Goal: Task Accomplishment & Management: Manage account settings

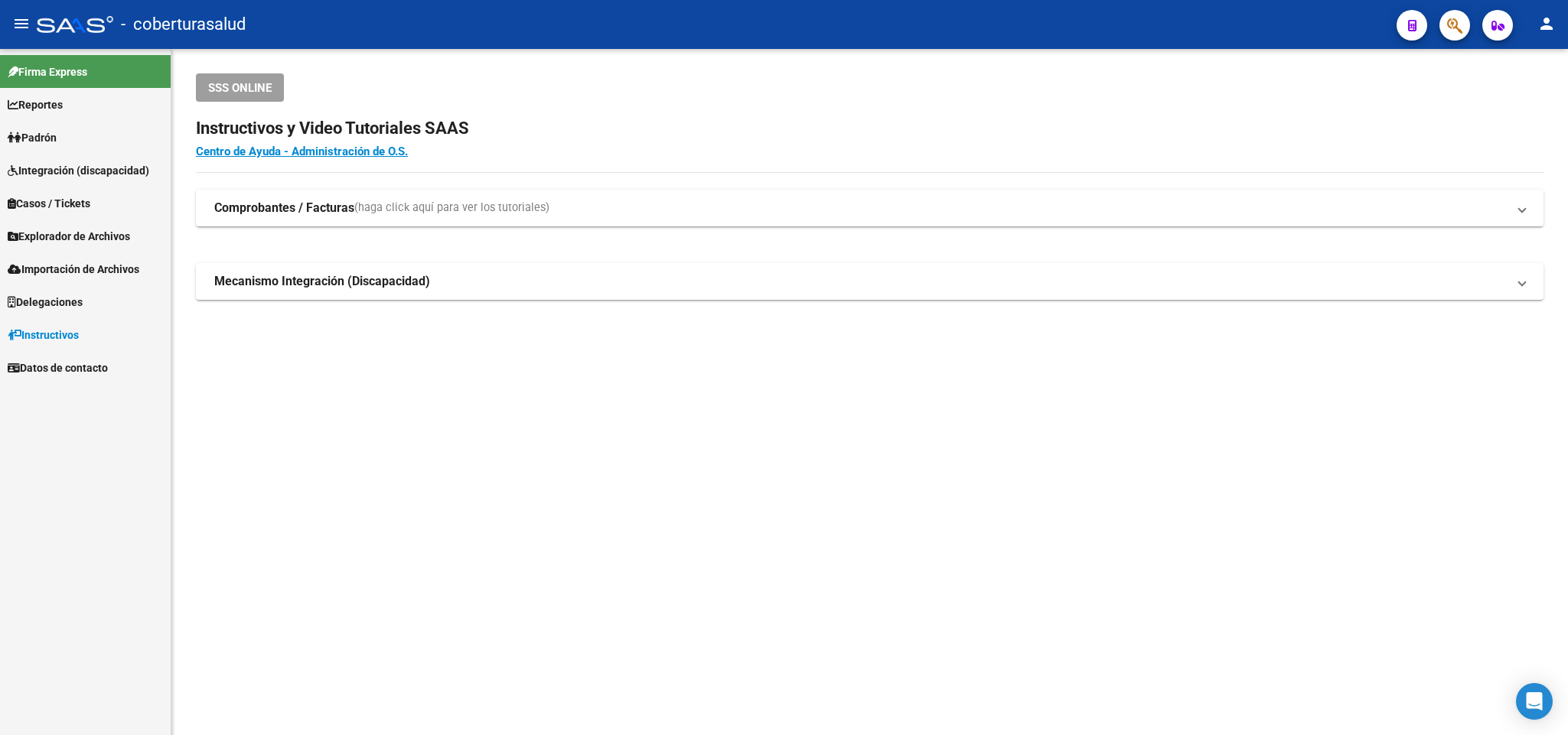
click at [1444, 24] on button "button" at bounding box center [1454, 25] width 31 height 31
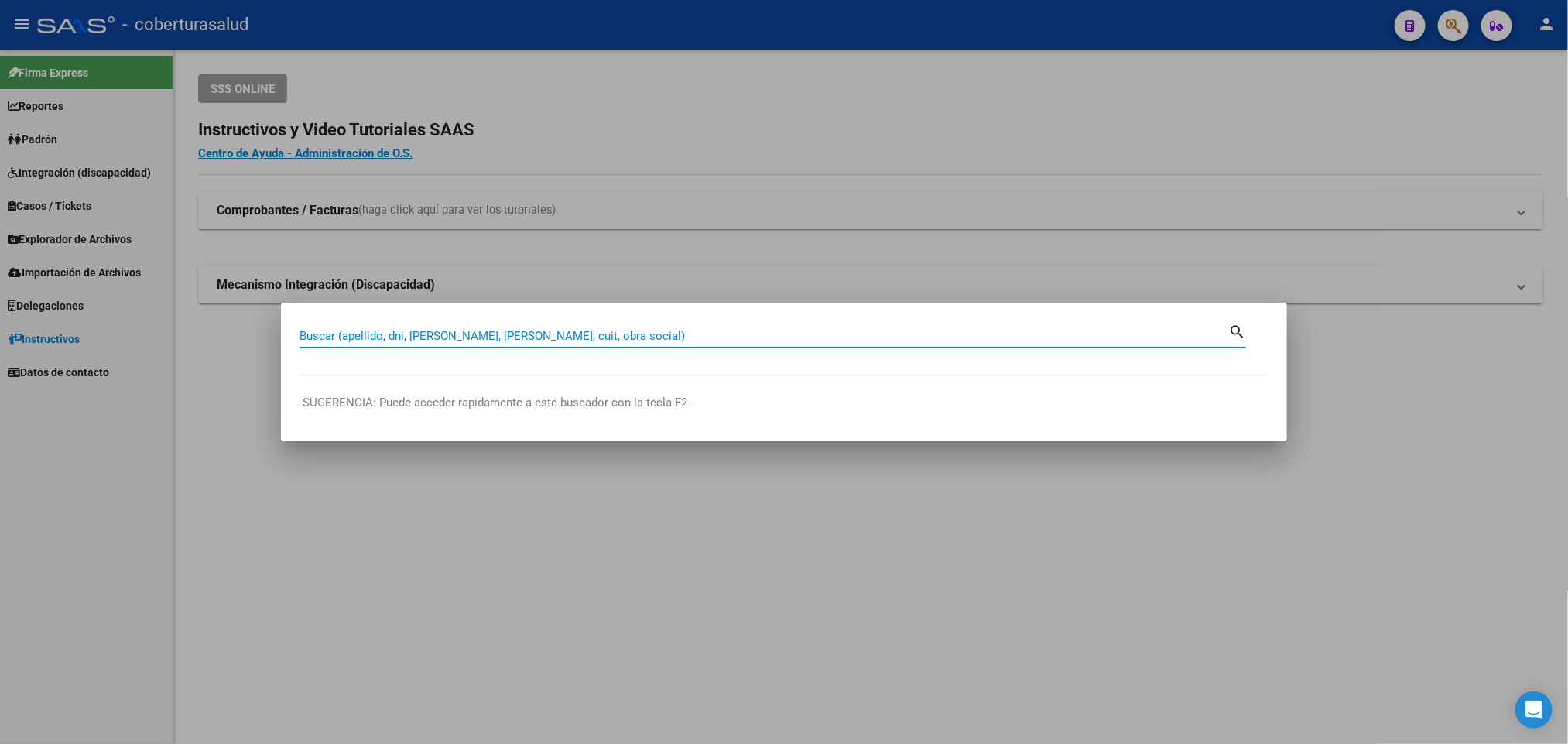
paste input "29483855"
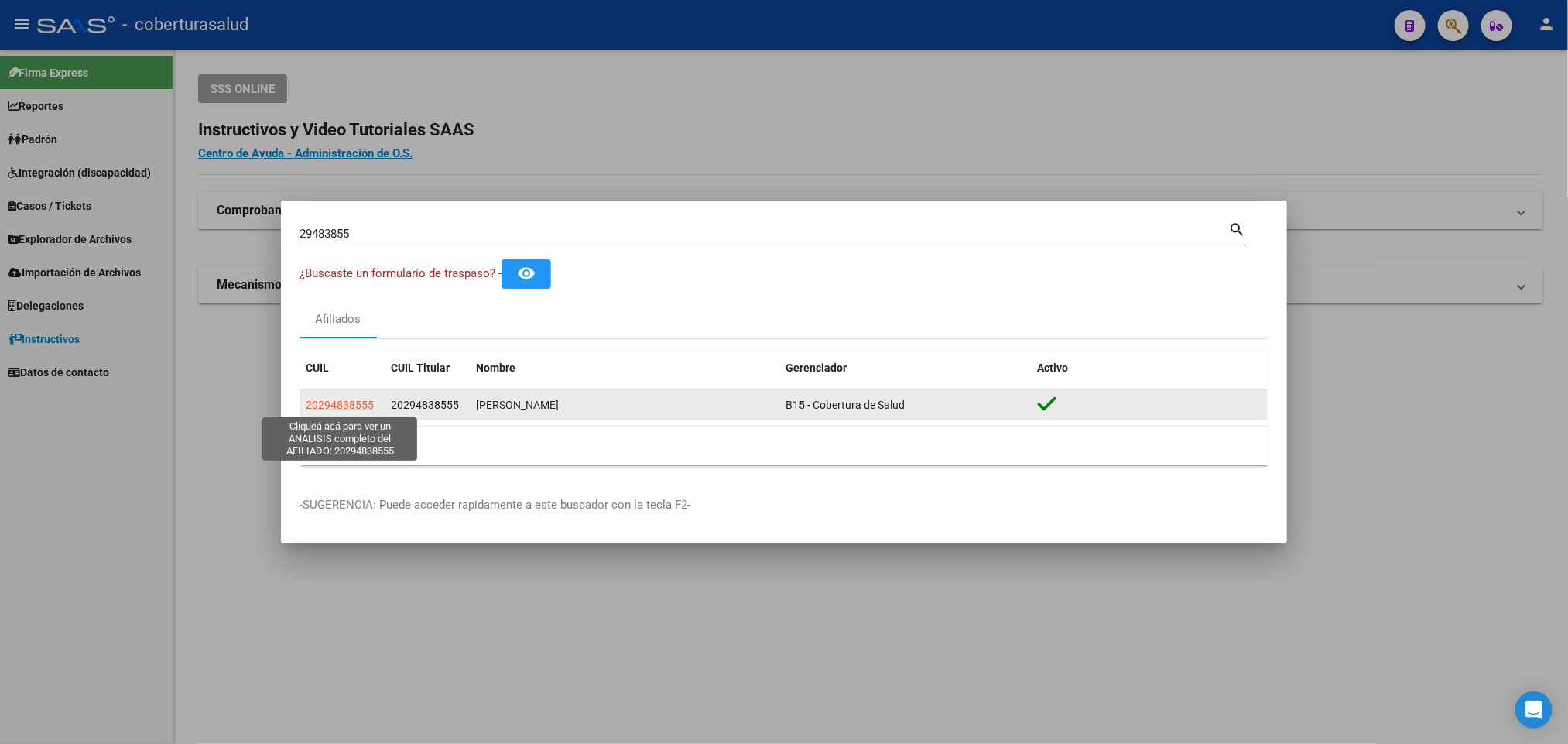
click at [364, 402] on span "20294838555" at bounding box center [339, 405] width 68 height 13
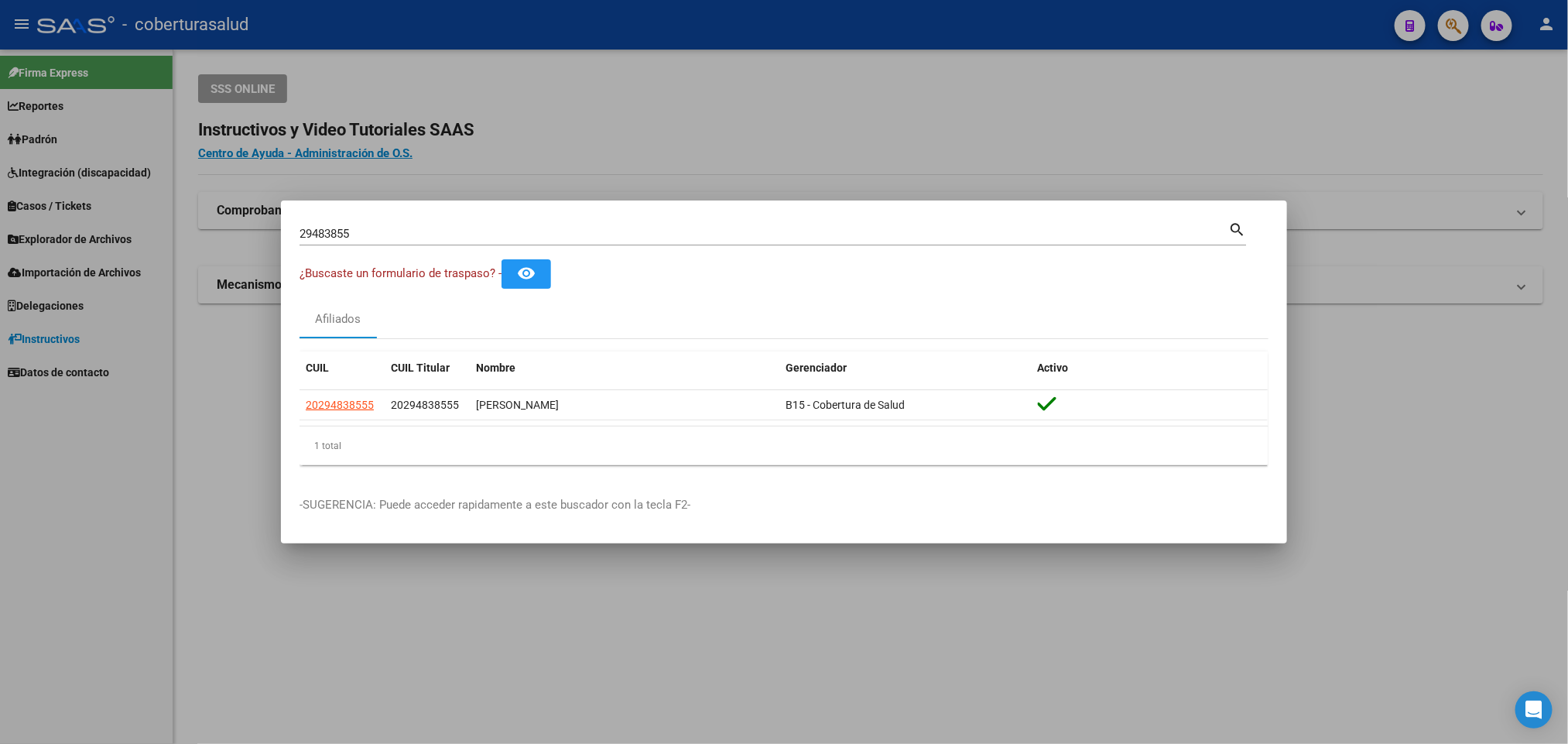
click at [736, 223] on div "29483855 Buscar (apellido, dni, [PERSON_NAME], [PERSON_NAME], cuit, obra social)" at bounding box center [763, 234] width 929 height 23
click at [722, 230] on input "29483855" at bounding box center [763, 234] width 929 height 14
paste input "0296028844"
type input "20296028844"
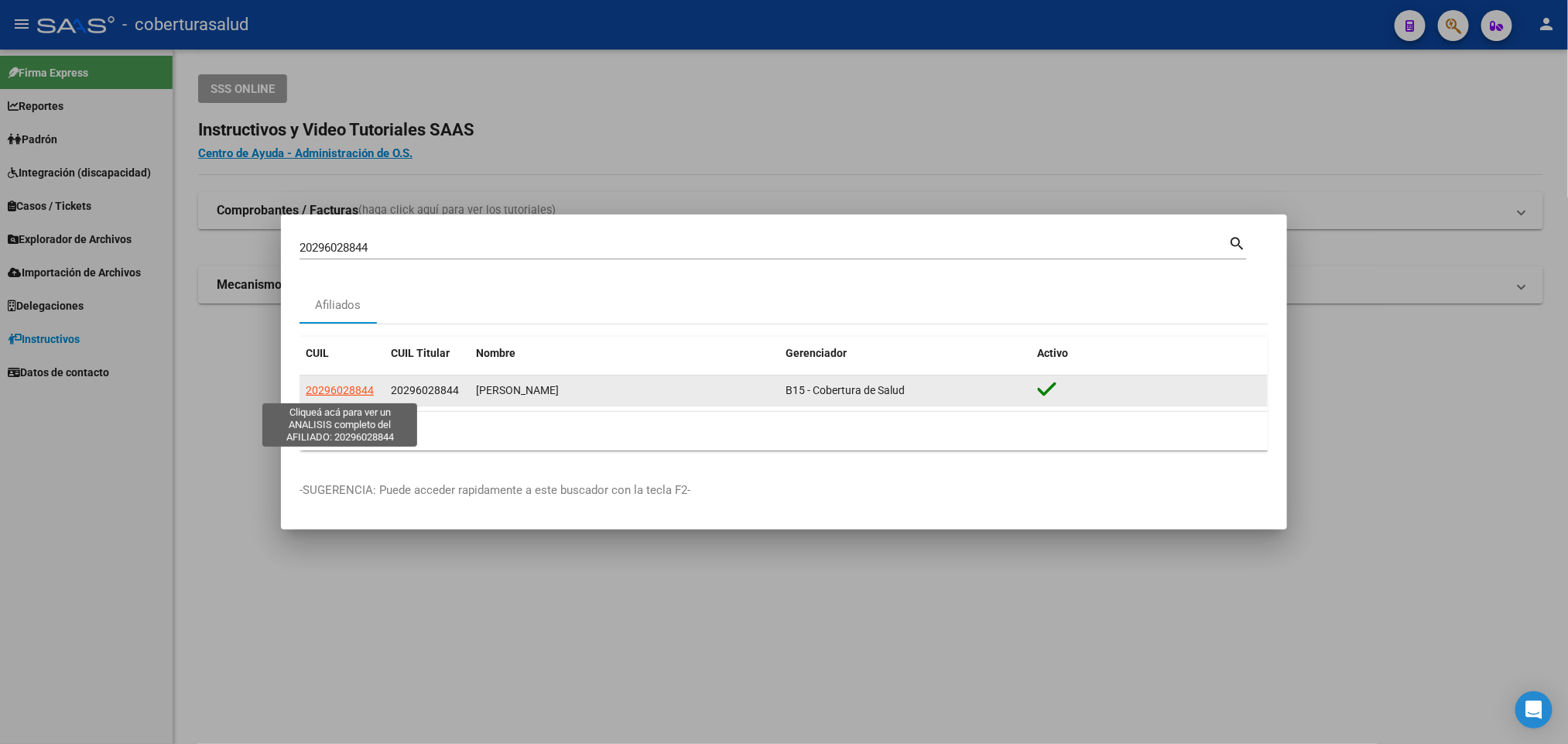
click at [345, 391] on span "20296028844" at bounding box center [339, 390] width 68 height 13
type textarea "20296028844"
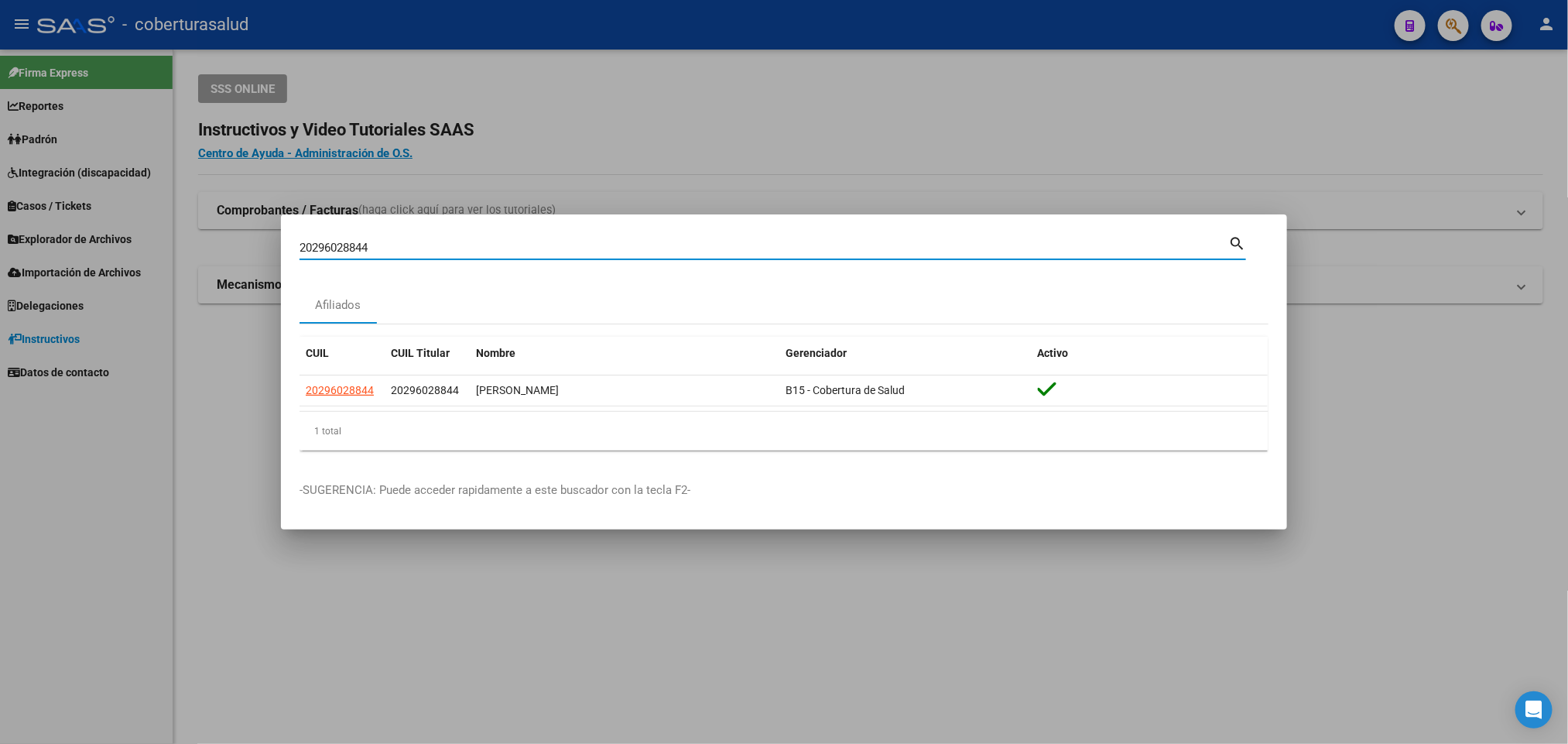
click at [922, 254] on input "20296028844" at bounding box center [763, 248] width 929 height 14
paste input "9561898"
type input "29561898"
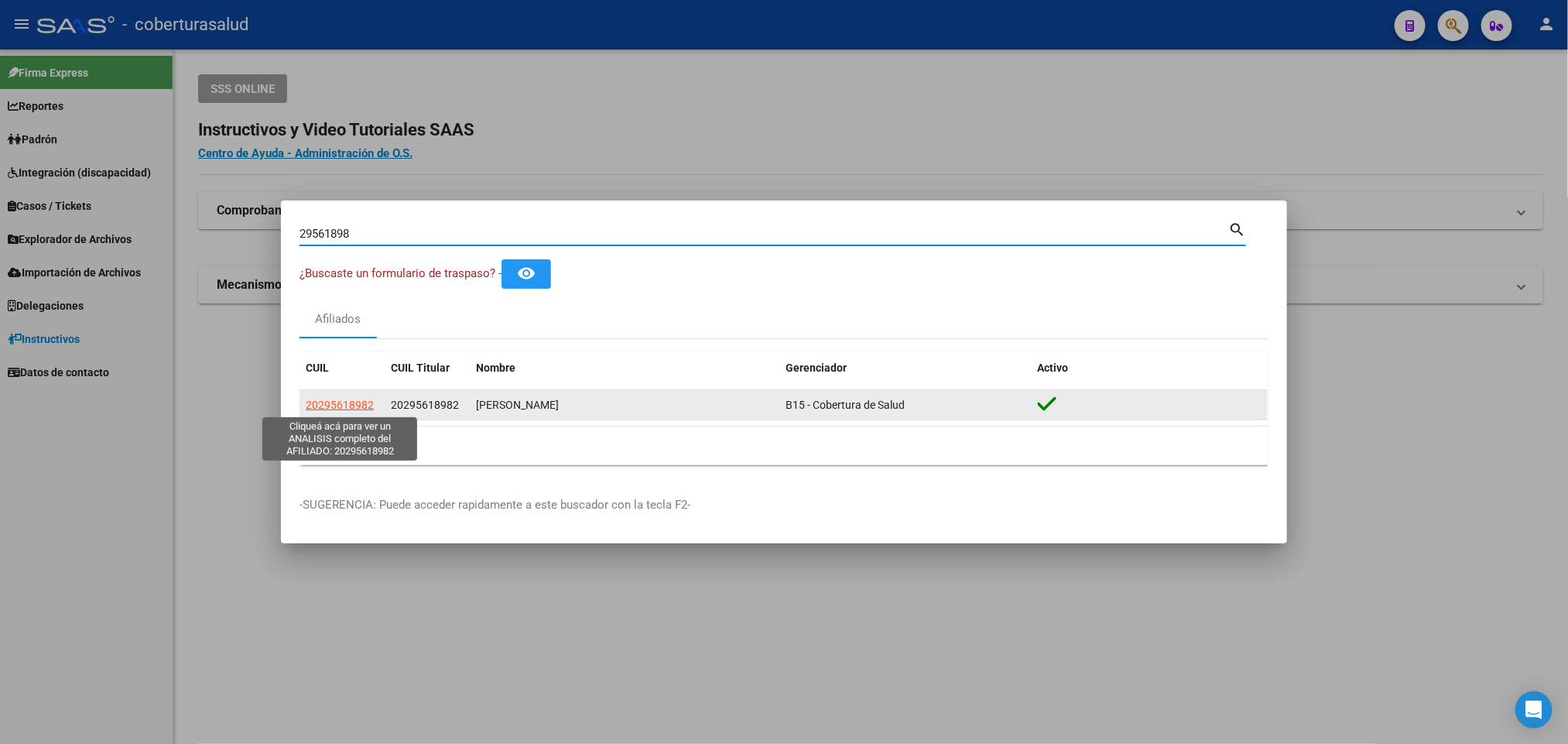
click at [345, 398] on span "20295618982" at bounding box center [339, 405] width 68 height 13
type textarea "20295618982"
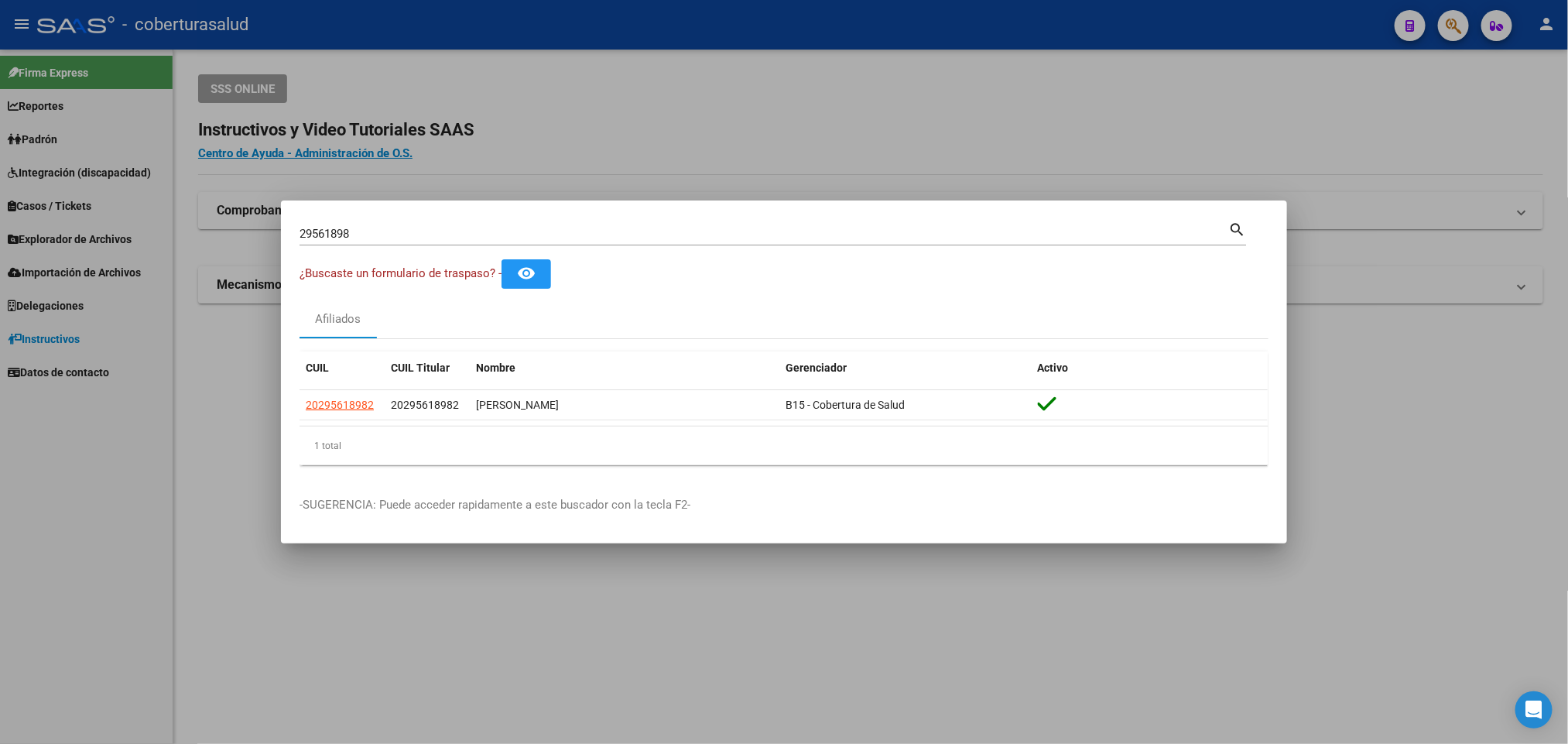
click at [740, 245] on div "29561898 Buscar (apellido, dni, [PERSON_NAME], [PERSON_NAME], cuit, obra social)" at bounding box center [763, 234] width 929 height 23
click at [731, 240] on input "29561898" at bounding box center [763, 234] width 929 height 14
paste input "0296028844"
type input "20296028844"
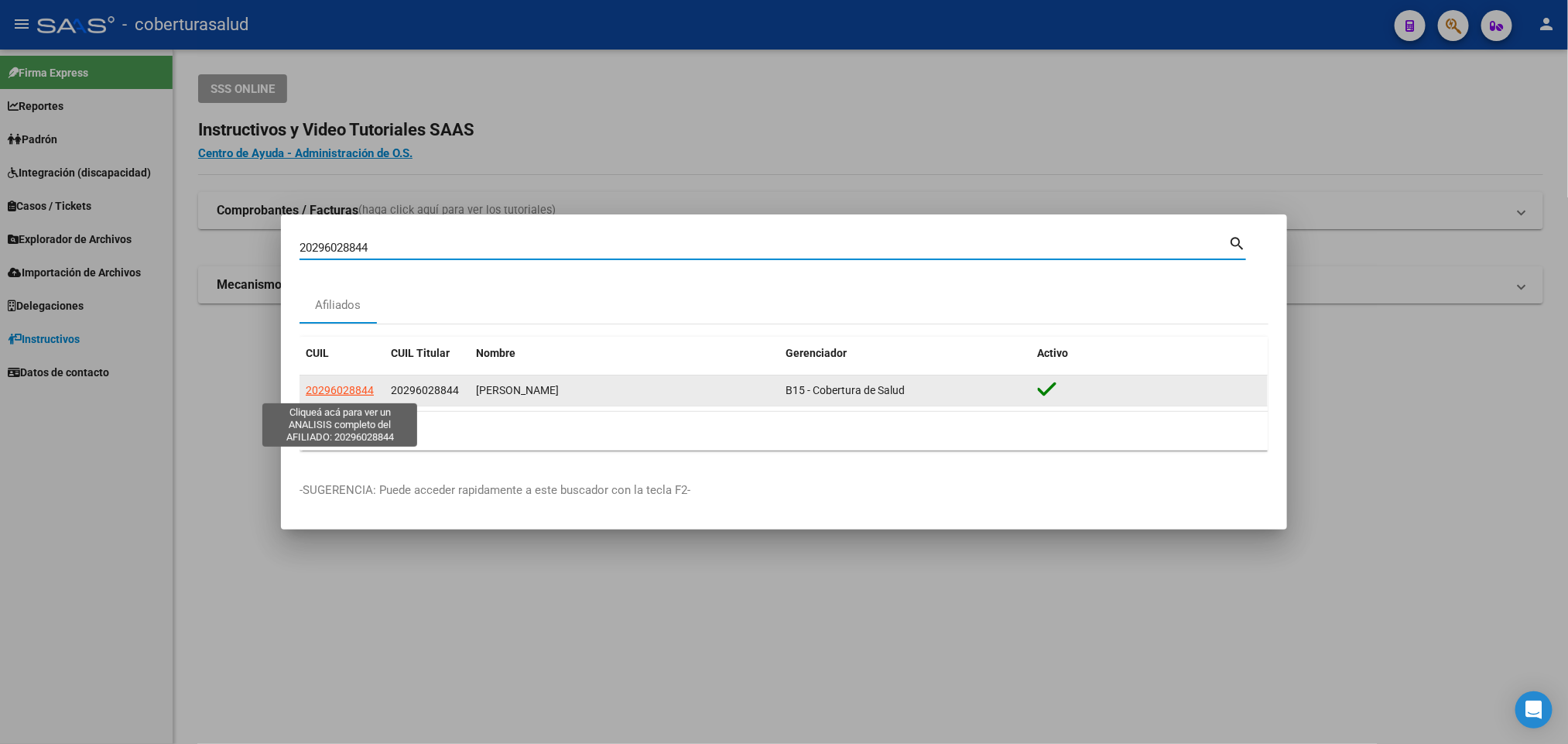
click at [363, 393] on span "20296028844" at bounding box center [339, 390] width 68 height 13
type textarea "20296028844"
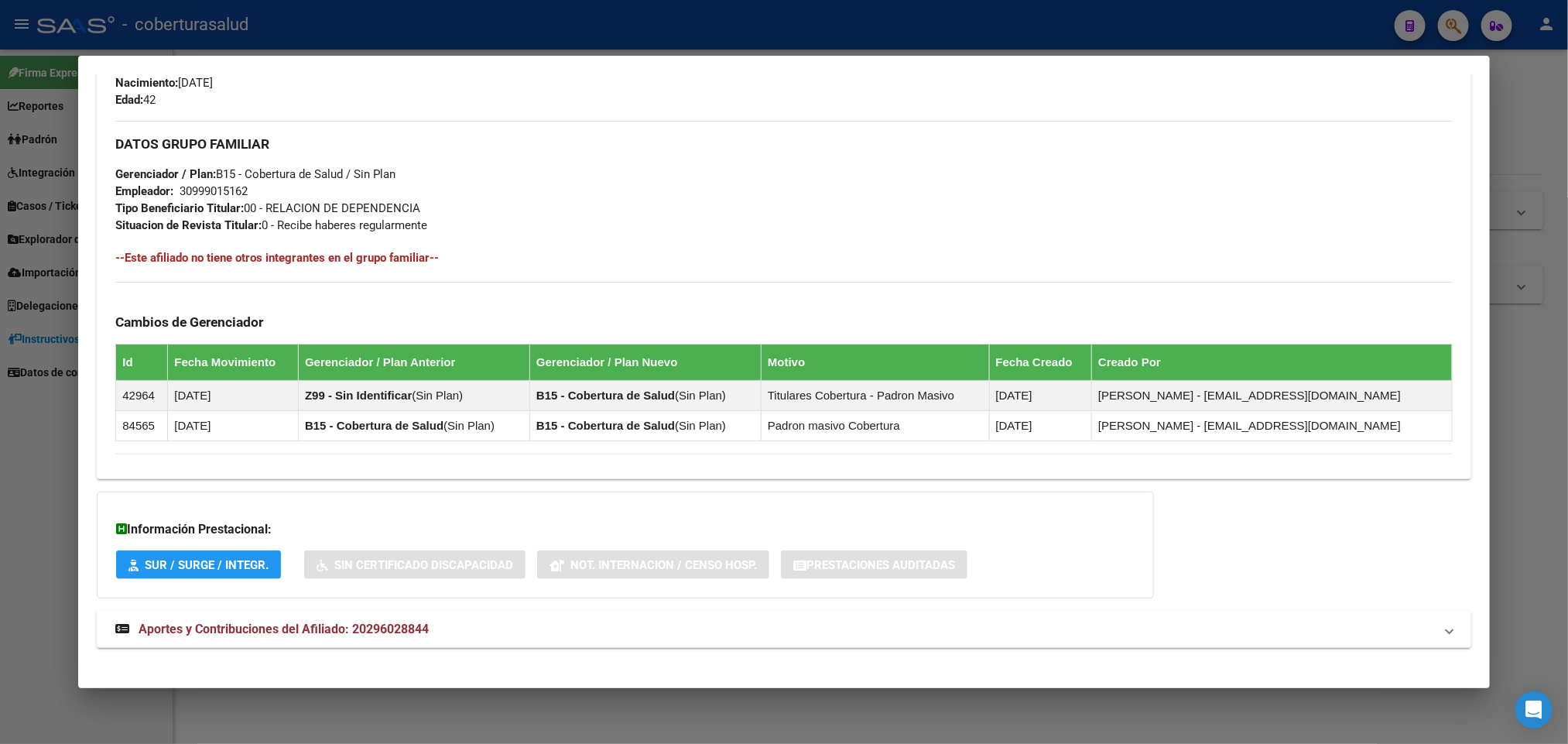
scroll to position [711, 0]
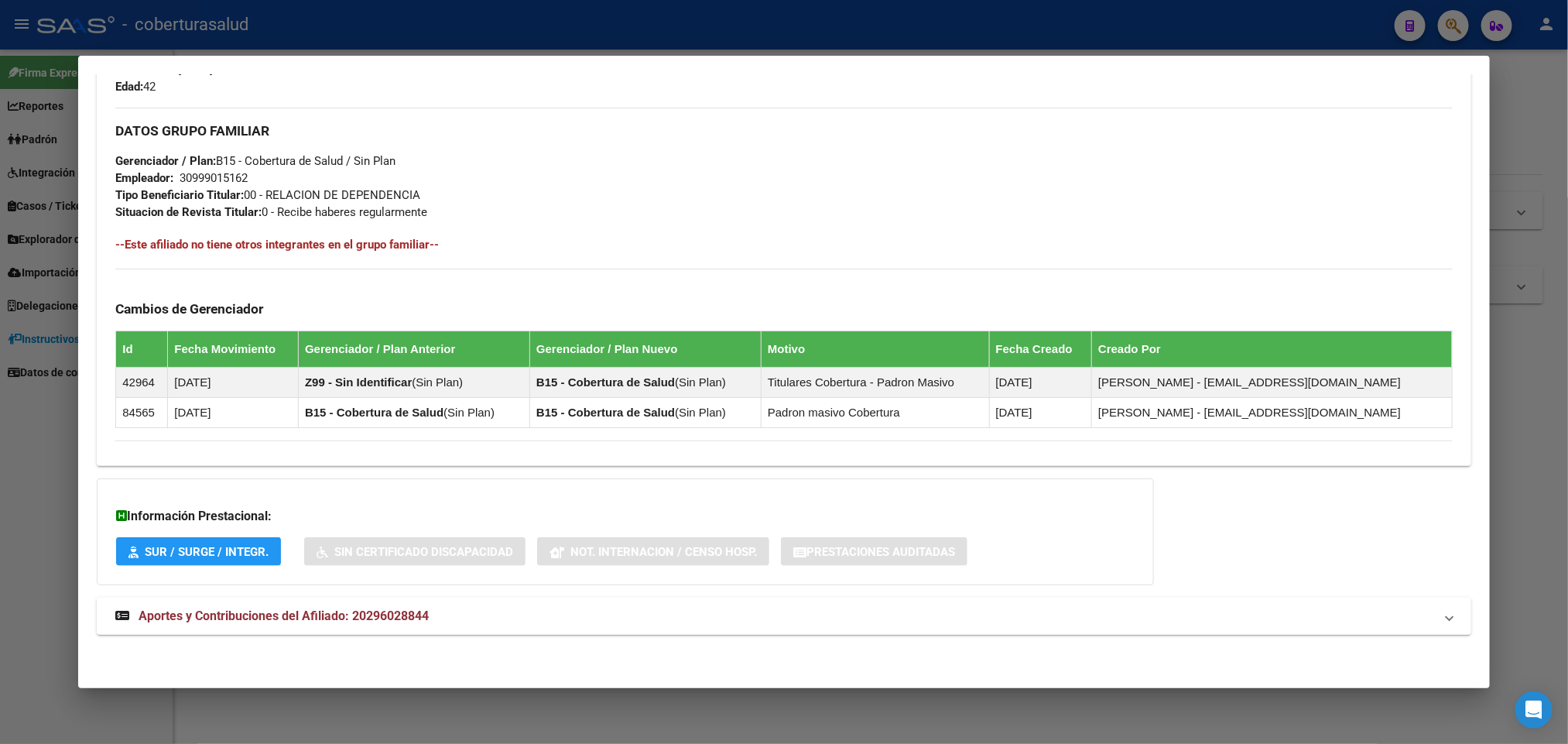
click at [288, 615] on span "Aportes y Contribuciones del Afiliado: 20296028844" at bounding box center [283, 615] width 290 height 14
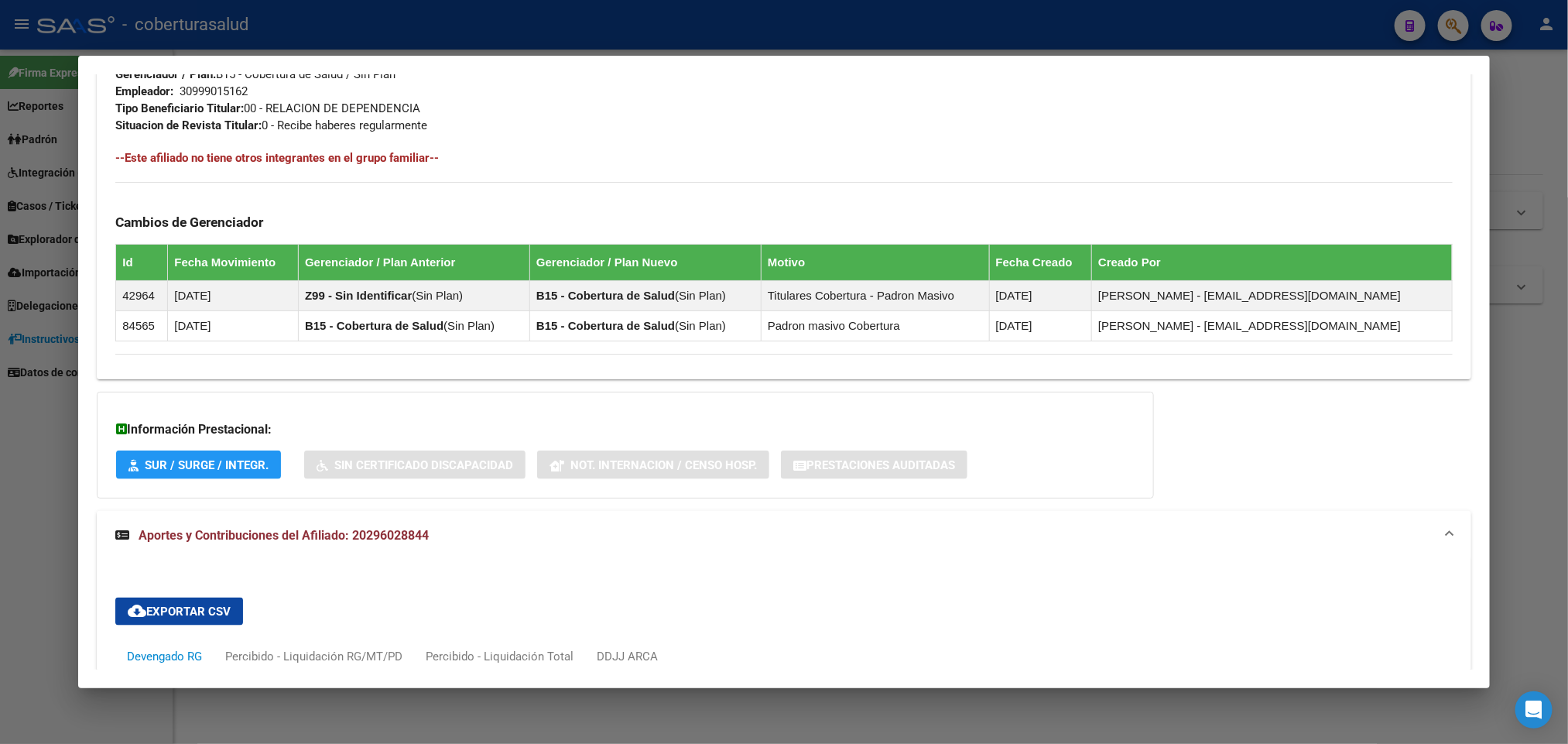
scroll to position [813, 0]
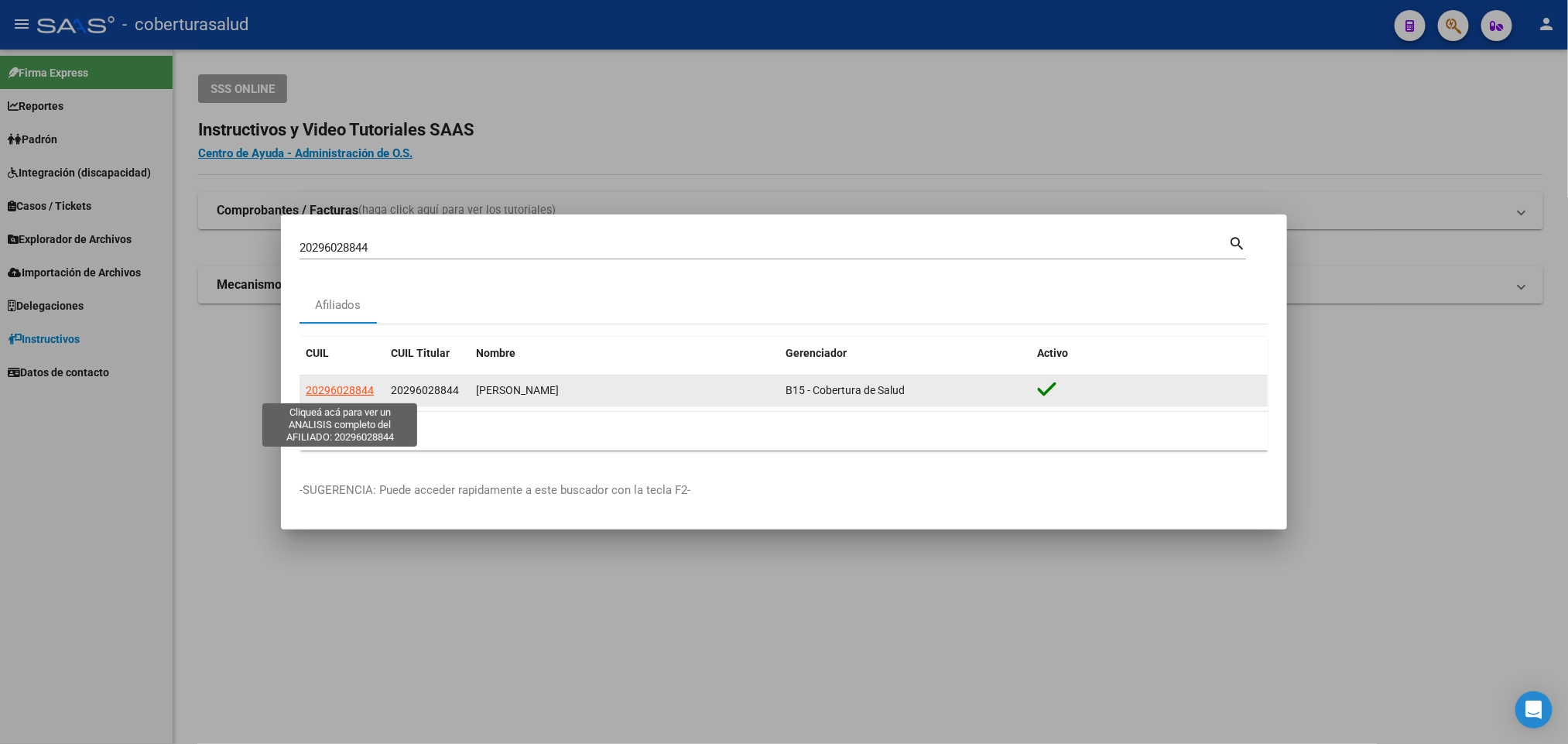
click at [361, 384] on span "20296028844" at bounding box center [339, 390] width 68 height 13
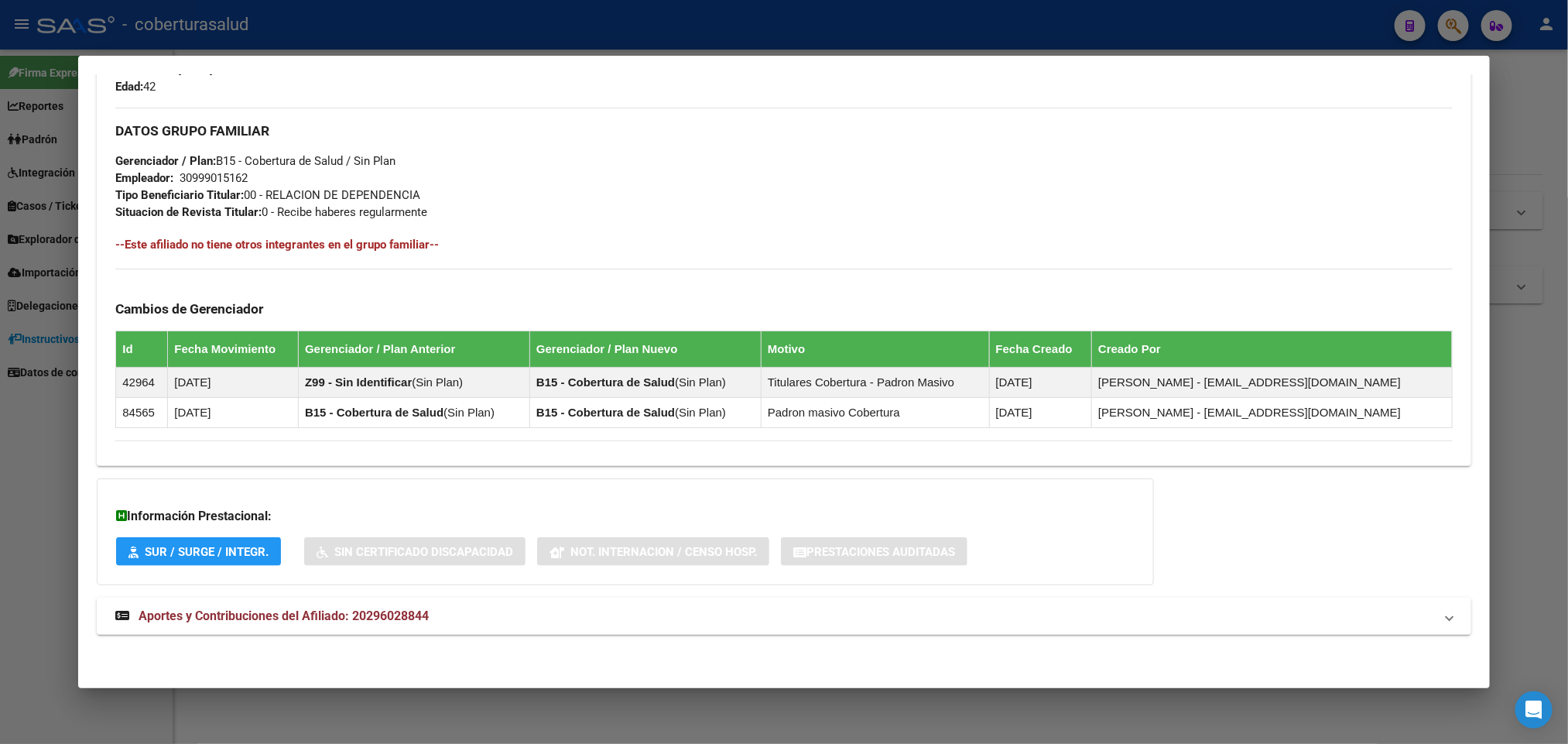
scroll to position [711, 0]
click at [293, 612] on span "Aportes y Contribuciones del Afiliado: 20296028844" at bounding box center [283, 615] width 290 height 14
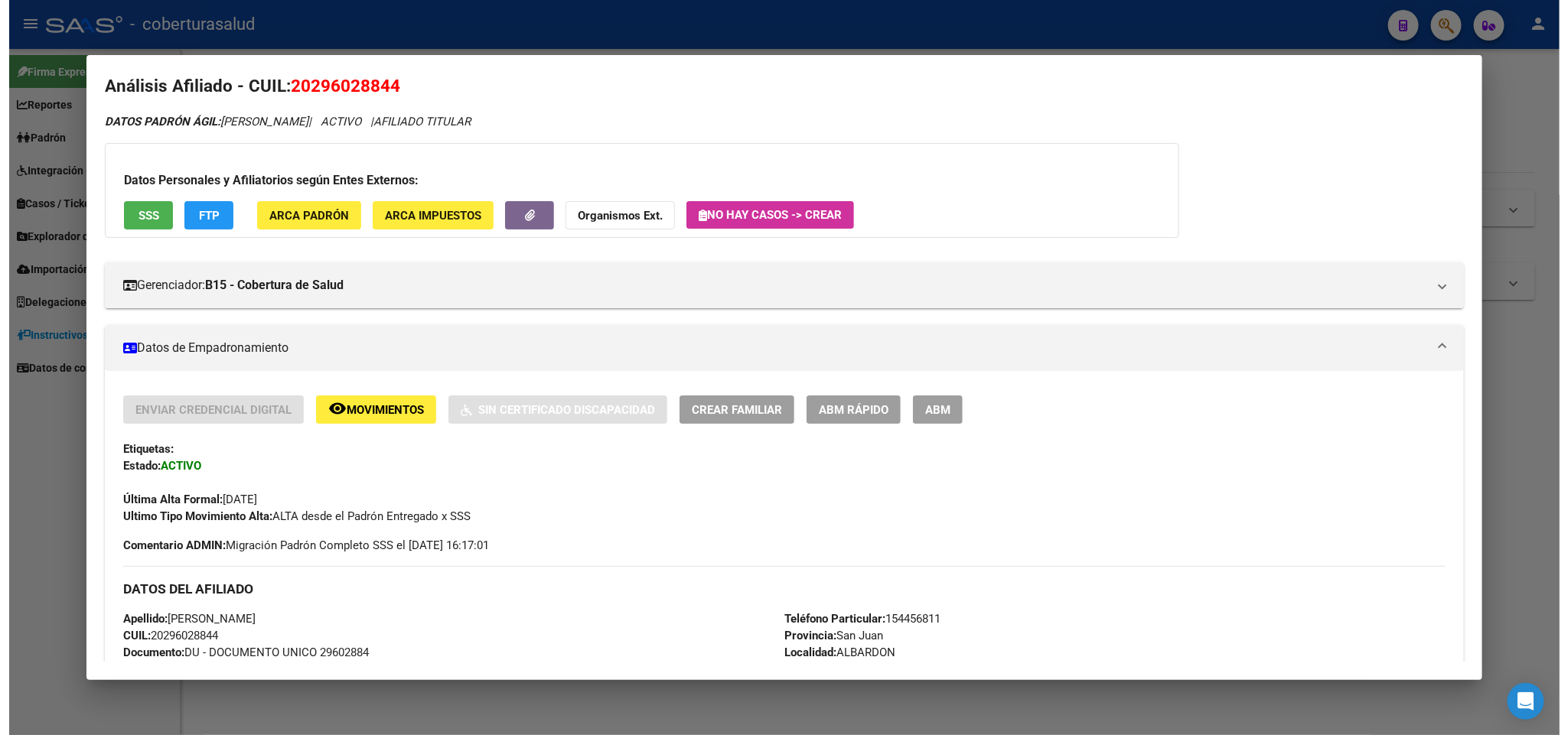
scroll to position [0, 0]
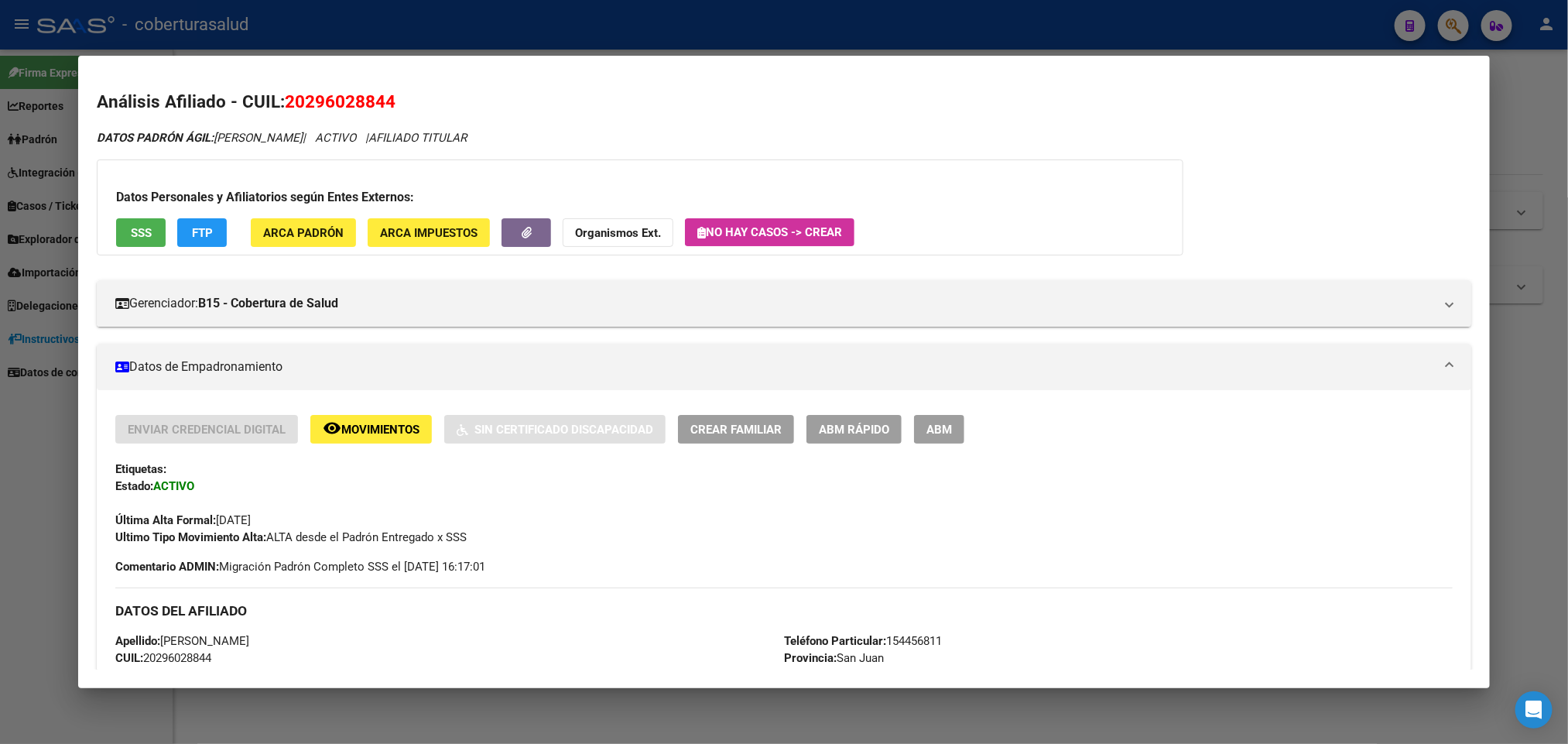
click at [948, 423] on button "ABM" at bounding box center [938, 429] width 50 height 29
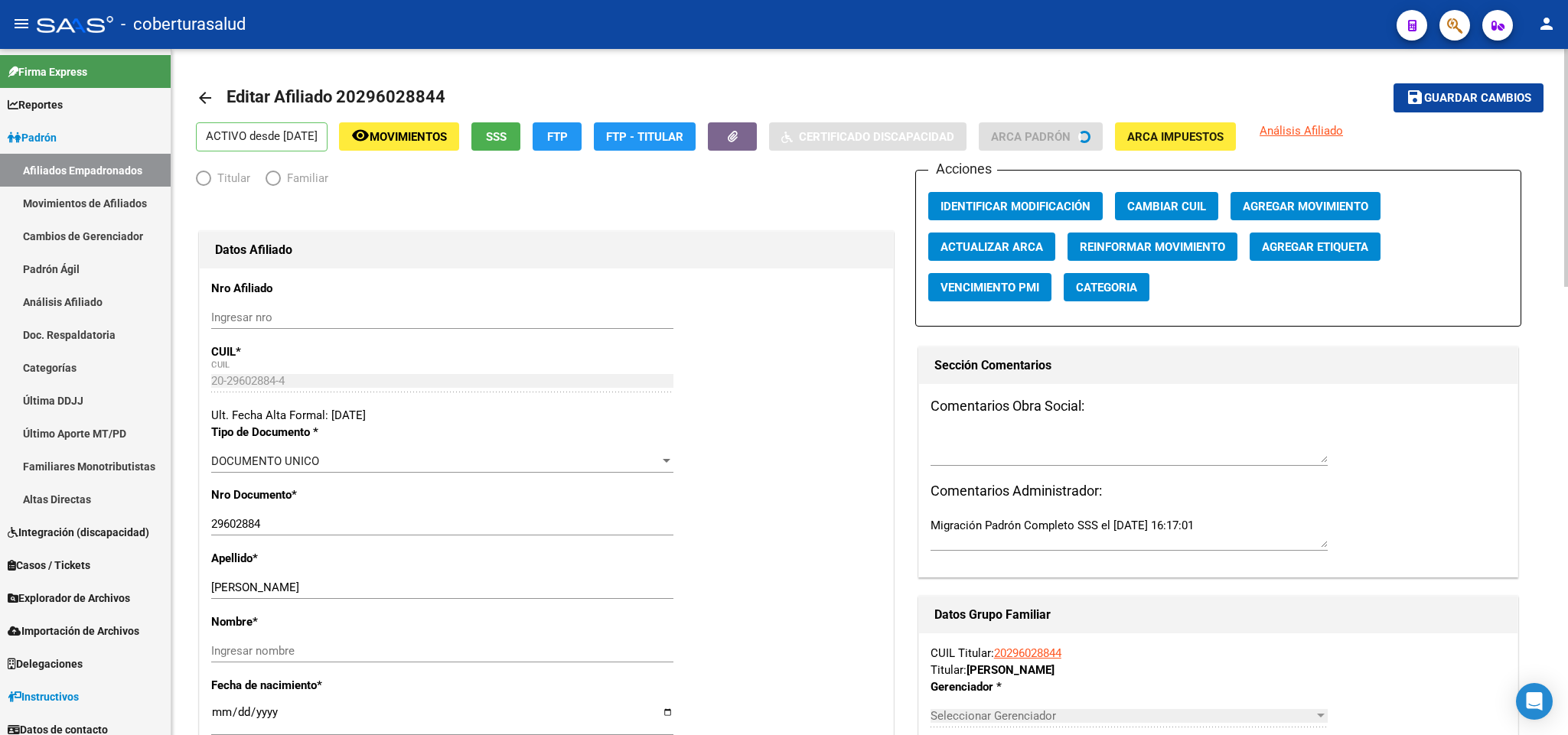
radio input "true"
type input "30-99901516-2"
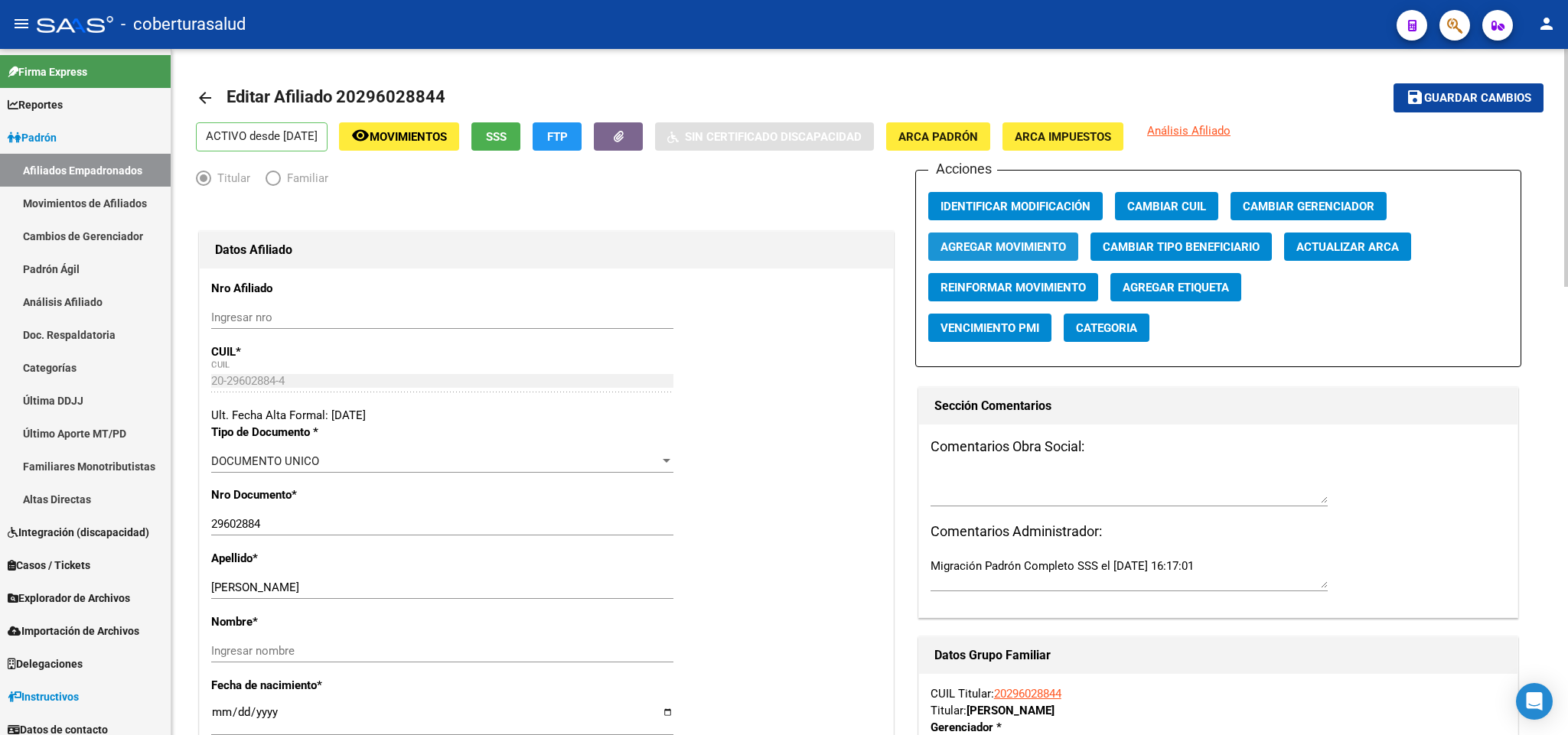
click at [1026, 237] on button "Agregar Movimiento" at bounding box center [1003, 246] width 150 height 28
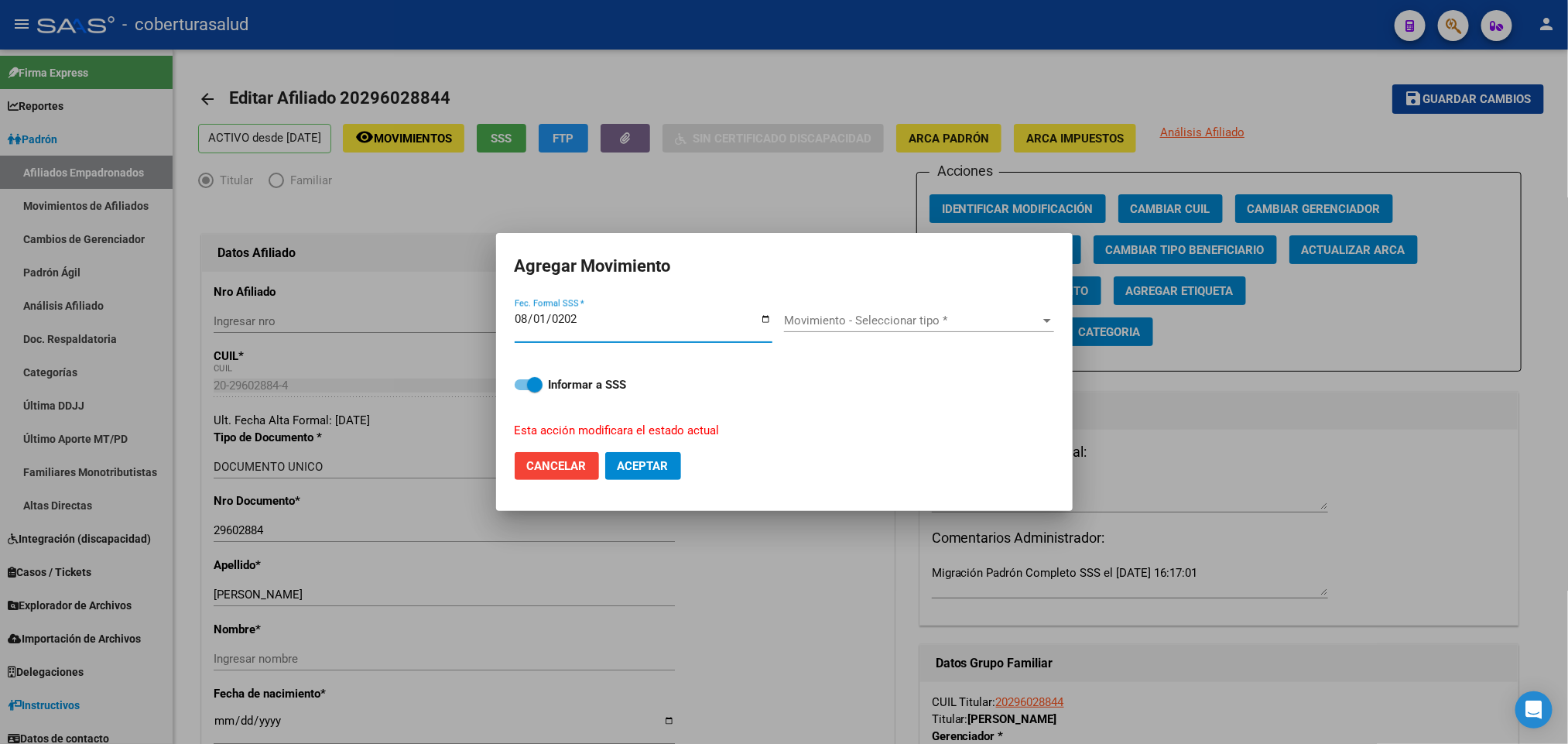
type input "[DATE]"
click at [855, 313] on span "Movimiento - Seleccionar tipo *" at bounding box center [912, 321] width 256 height 14
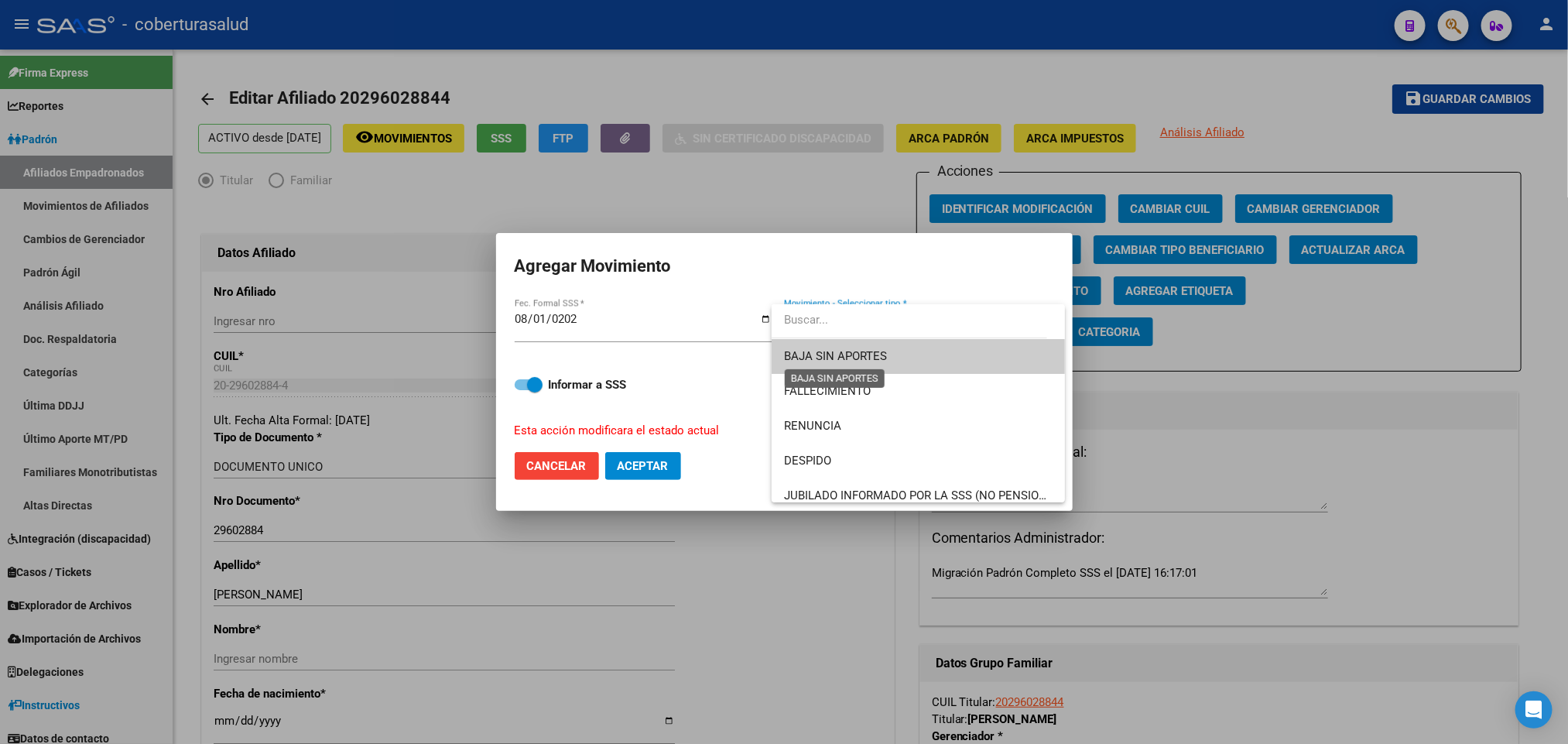
click at [880, 358] on span "BAJA SIN APORTES" at bounding box center [835, 356] width 103 height 14
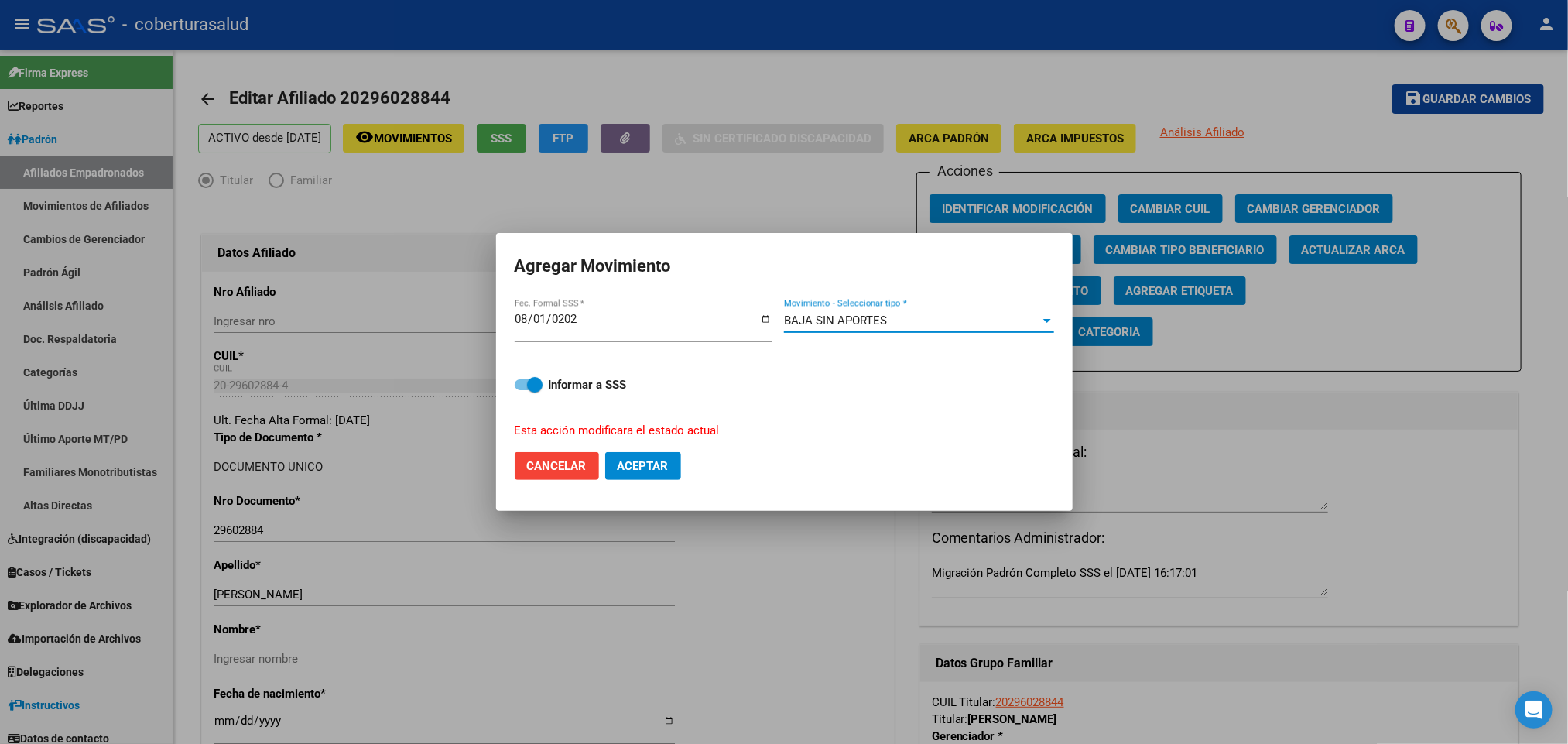
click at [571, 393] on span "Informar a SSS" at bounding box center [588, 384] width 79 height 19
click at [522, 391] on input "Informar a SSS" at bounding box center [521, 390] width 1 height 1
checkbox input "false"
click at [663, 467] on span "Aceptar" at bounding box center [643, 466] width 51 height 14
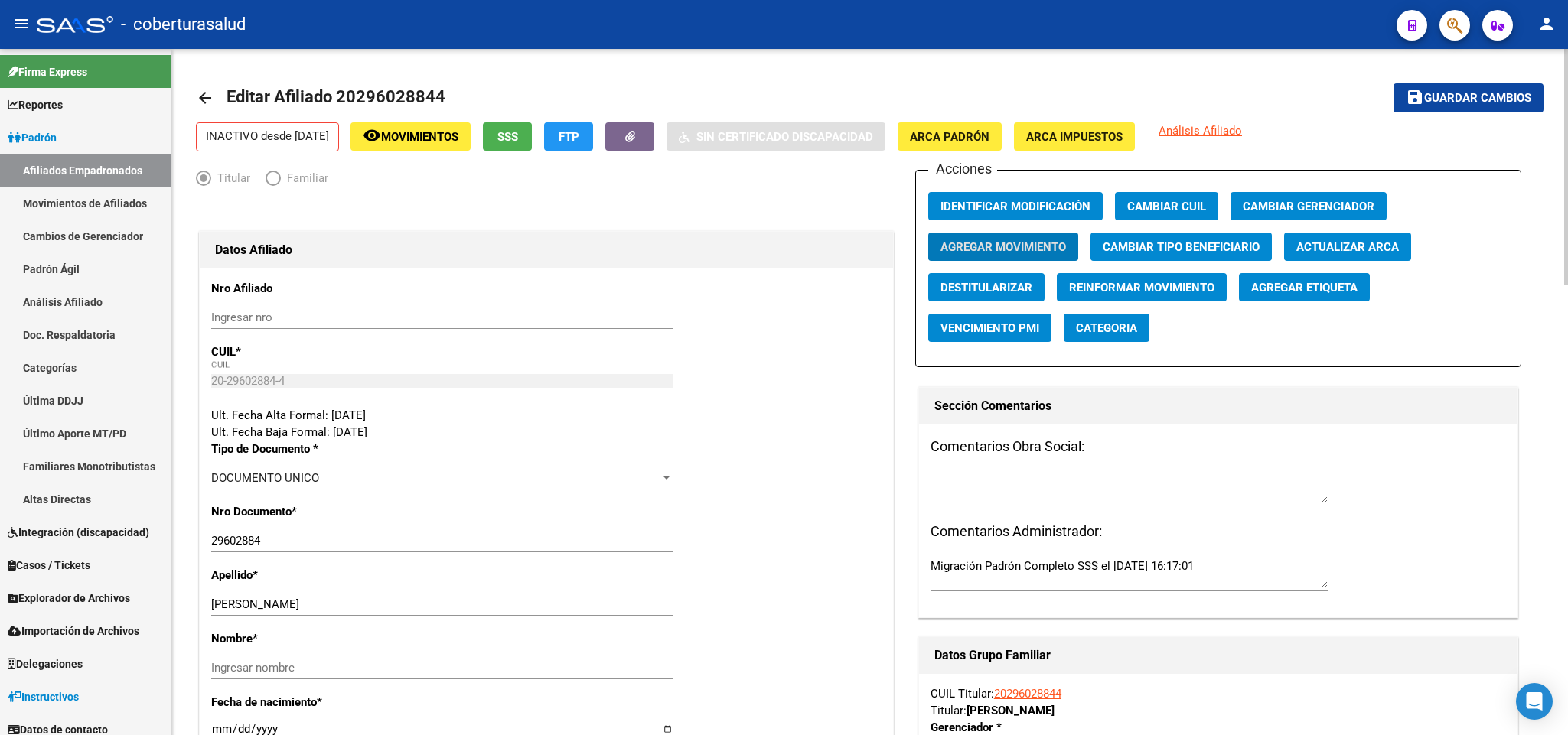
click at [1459, 86] on button "save Guardar cambios" at bounding box center [1468, 97] width 150 height 28
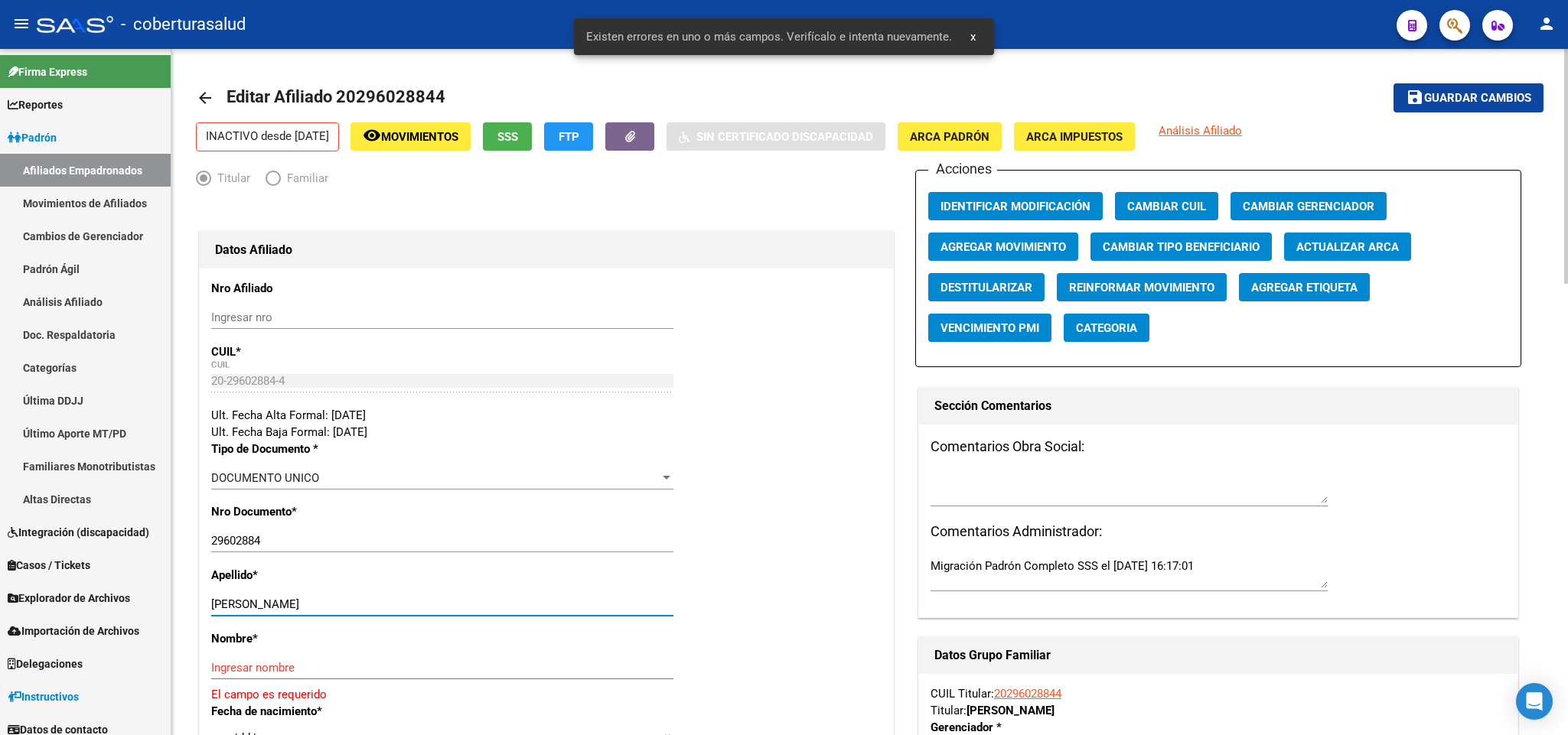
drag, startPoint x: 260, startPoint y: 604, endPoint x: 430, endPoint y: 605, distance: 170.0
click at [430, 605] on input "[PERSON_NAME]" at bounding box center [441, 604] width 462 height 14
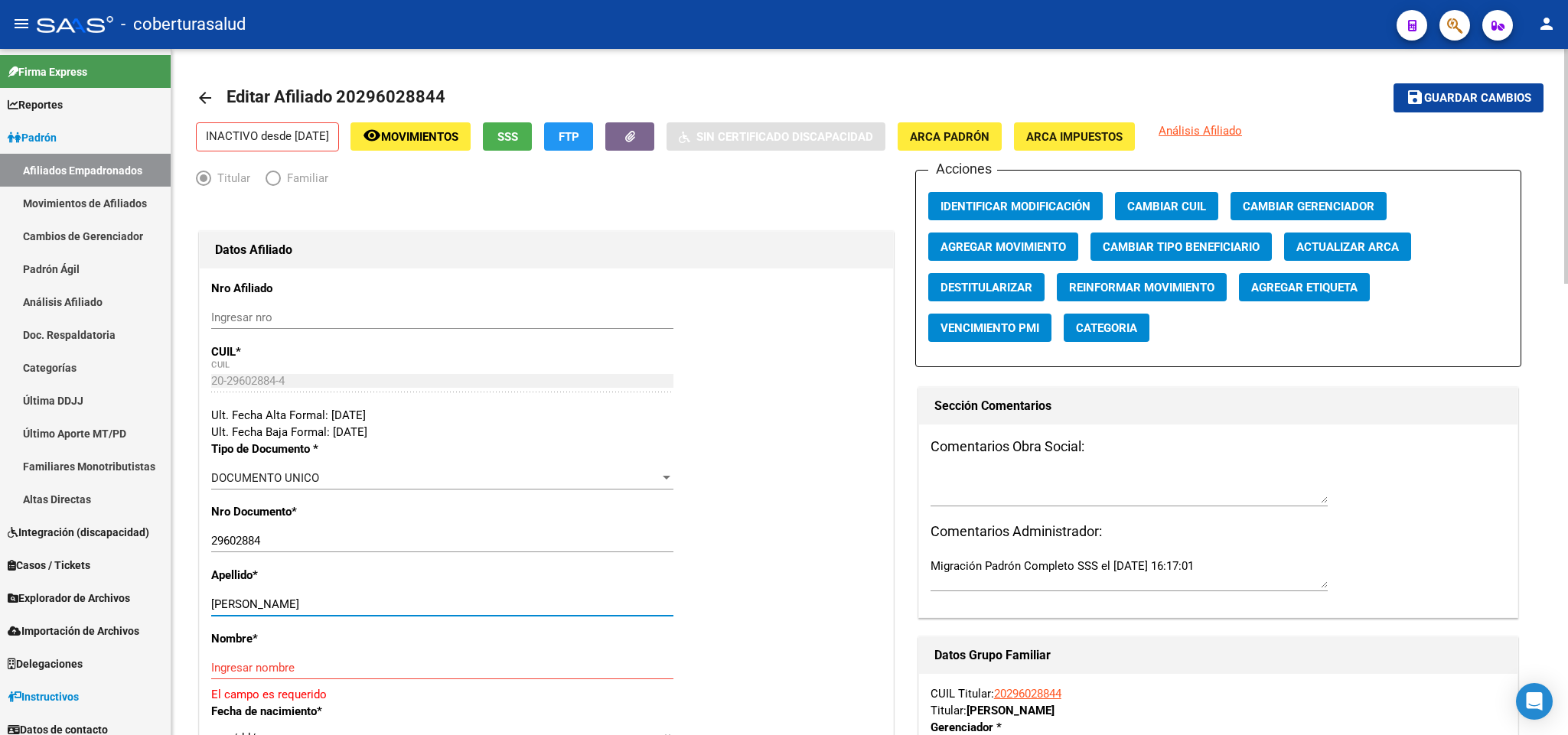
type input "[PERSON_NAME]"
click at [260, 671] on input "Ingresar nombre" at bounding box center [441, 668] width 462 height 14
paste input "[PERSON_NAME]"
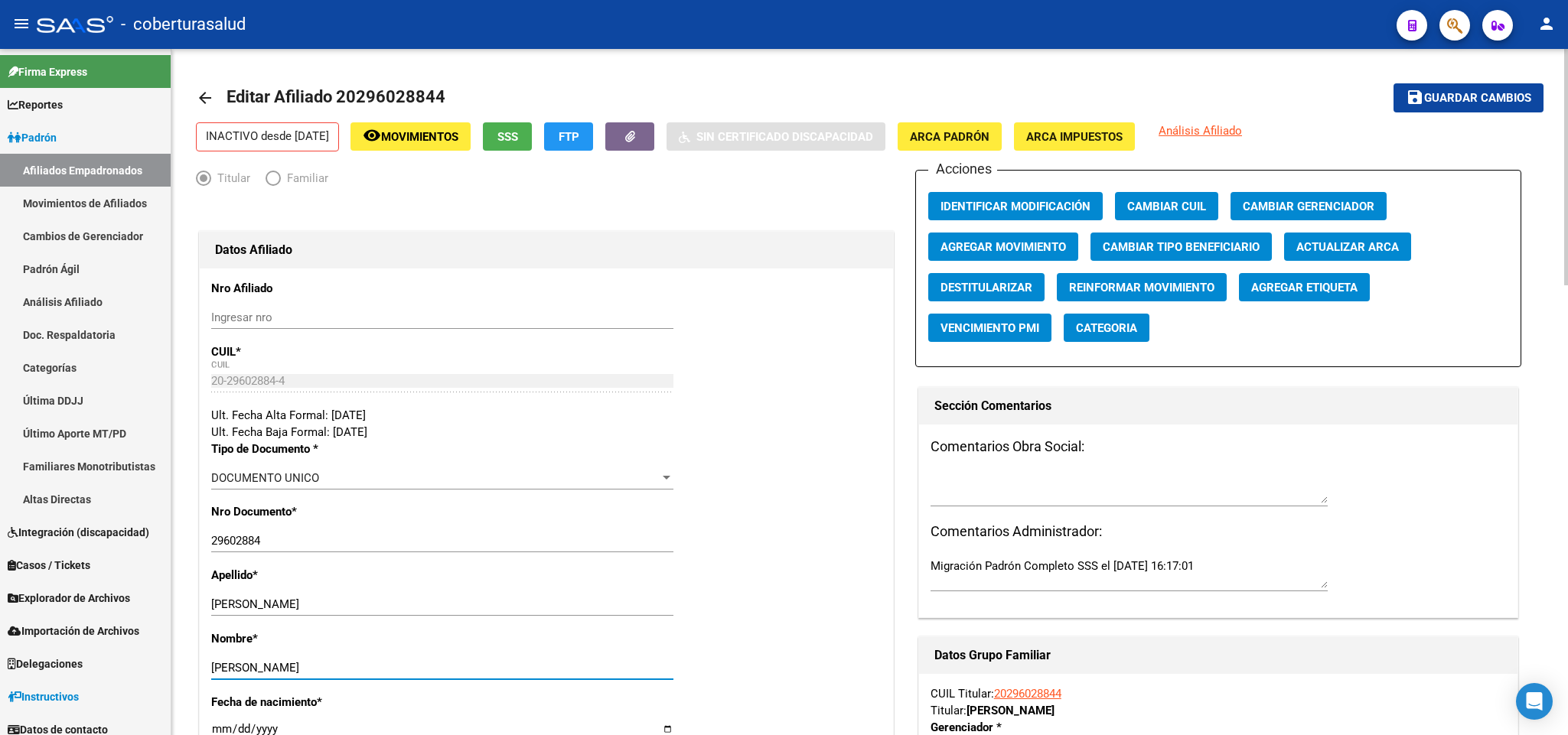
type input "[PERSON_NAME]"
click at [987, 249] on span "Agregar Movimiento" at bounding box center [1003, 247] width 125 height 14
click at [1423, 96] on mat-icon "save" at bounding box center [1414, 97] width 19 height 19
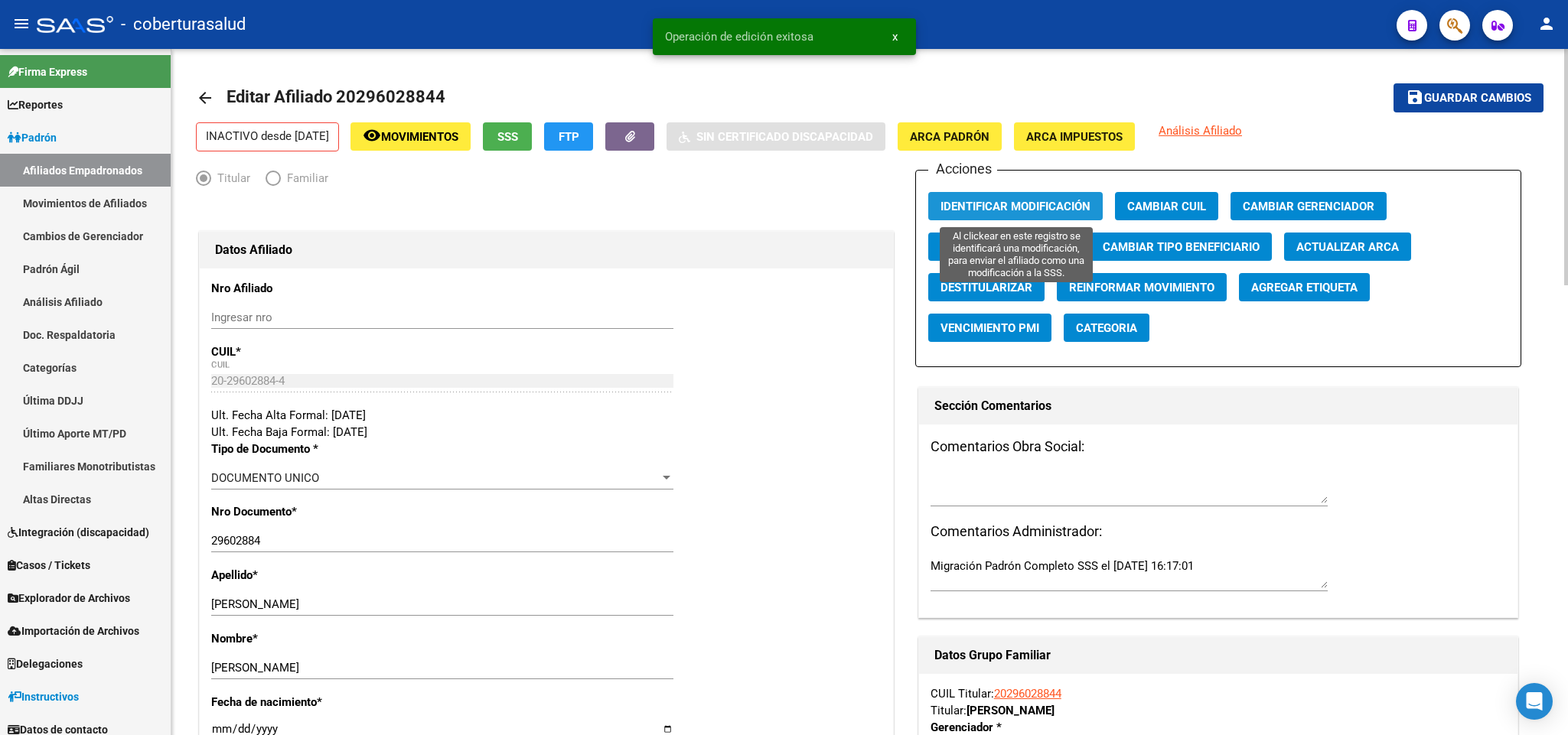
click at [1022, 204] on span "Identificar Modificación" at bounding box center [1015, 206] width 150 height 14
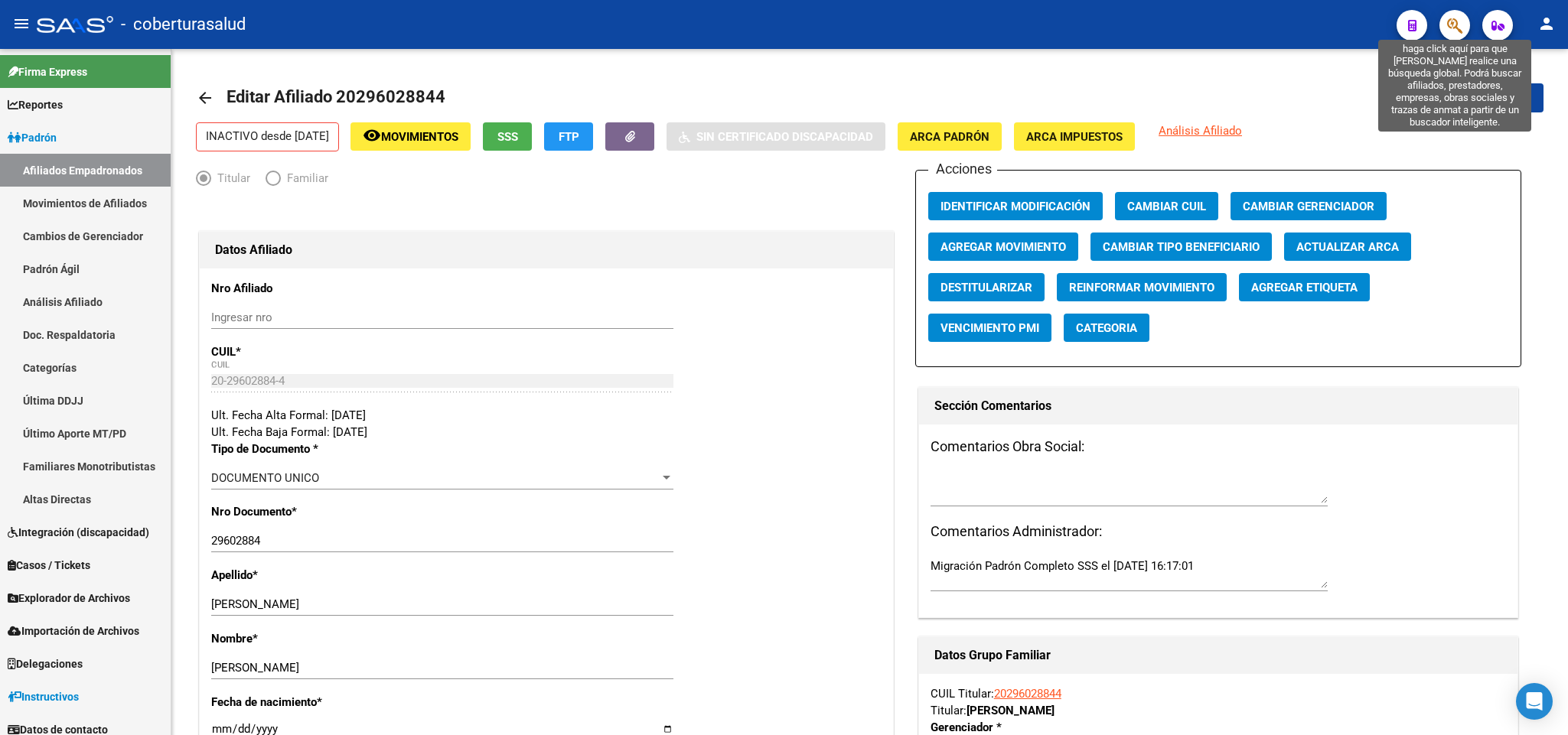
click at [1453, 26] on icon "button" at bounding box center [1454, 26] width 15 height 18
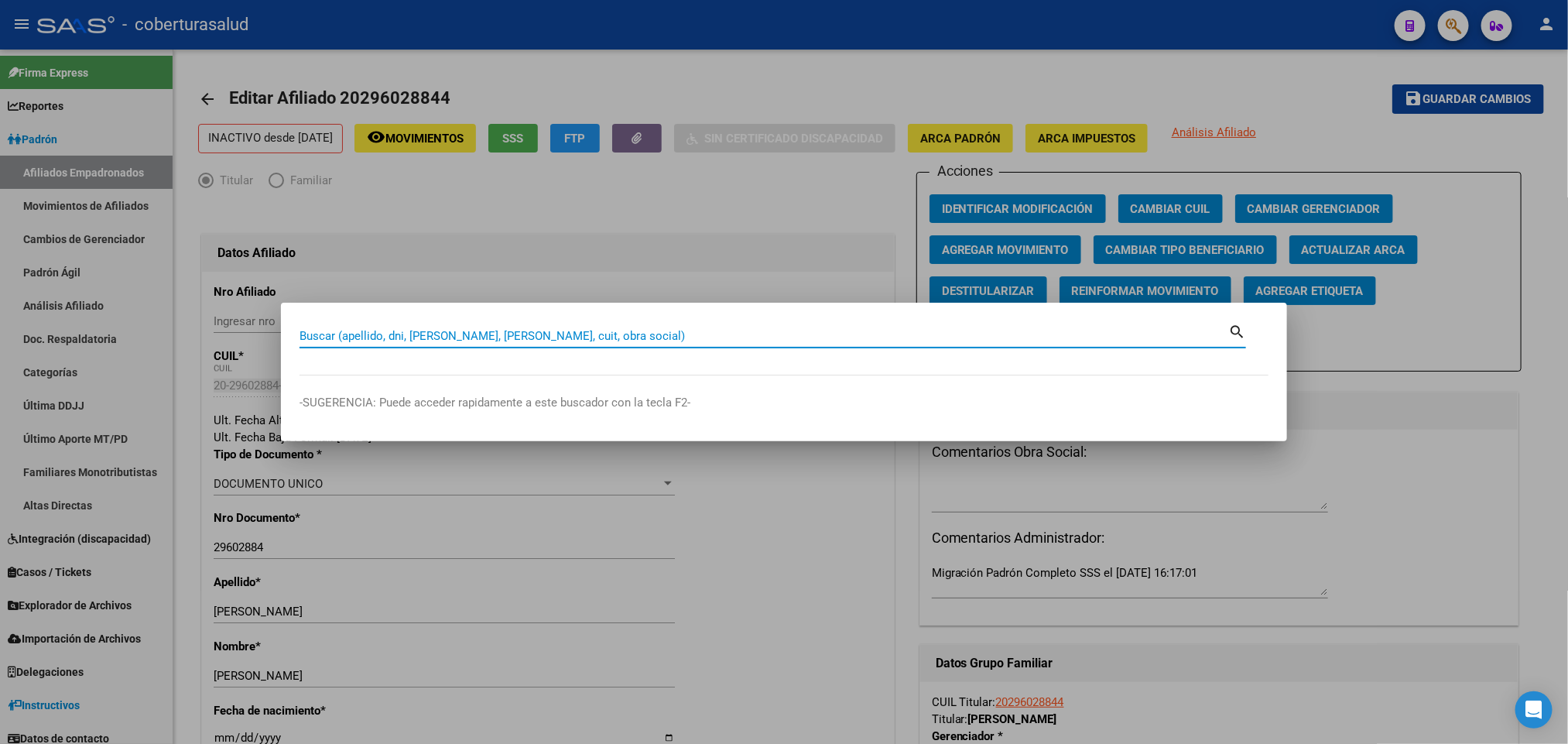
paste input "29742004"
type input "29742004"
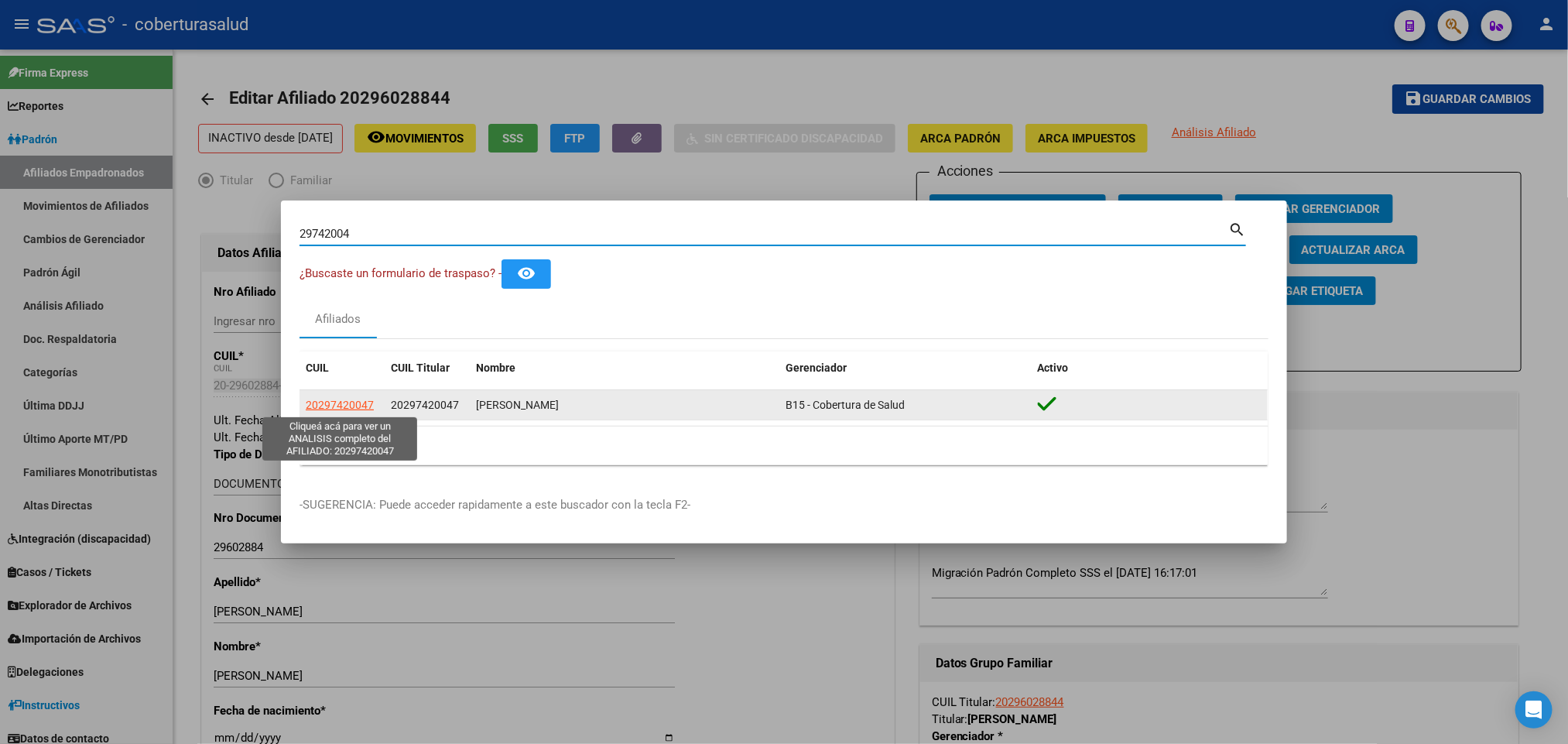
click at [321, 407] on span "20297420047" at bounding box center [339, 405] width 68 height 13
type textarea "20297420047"
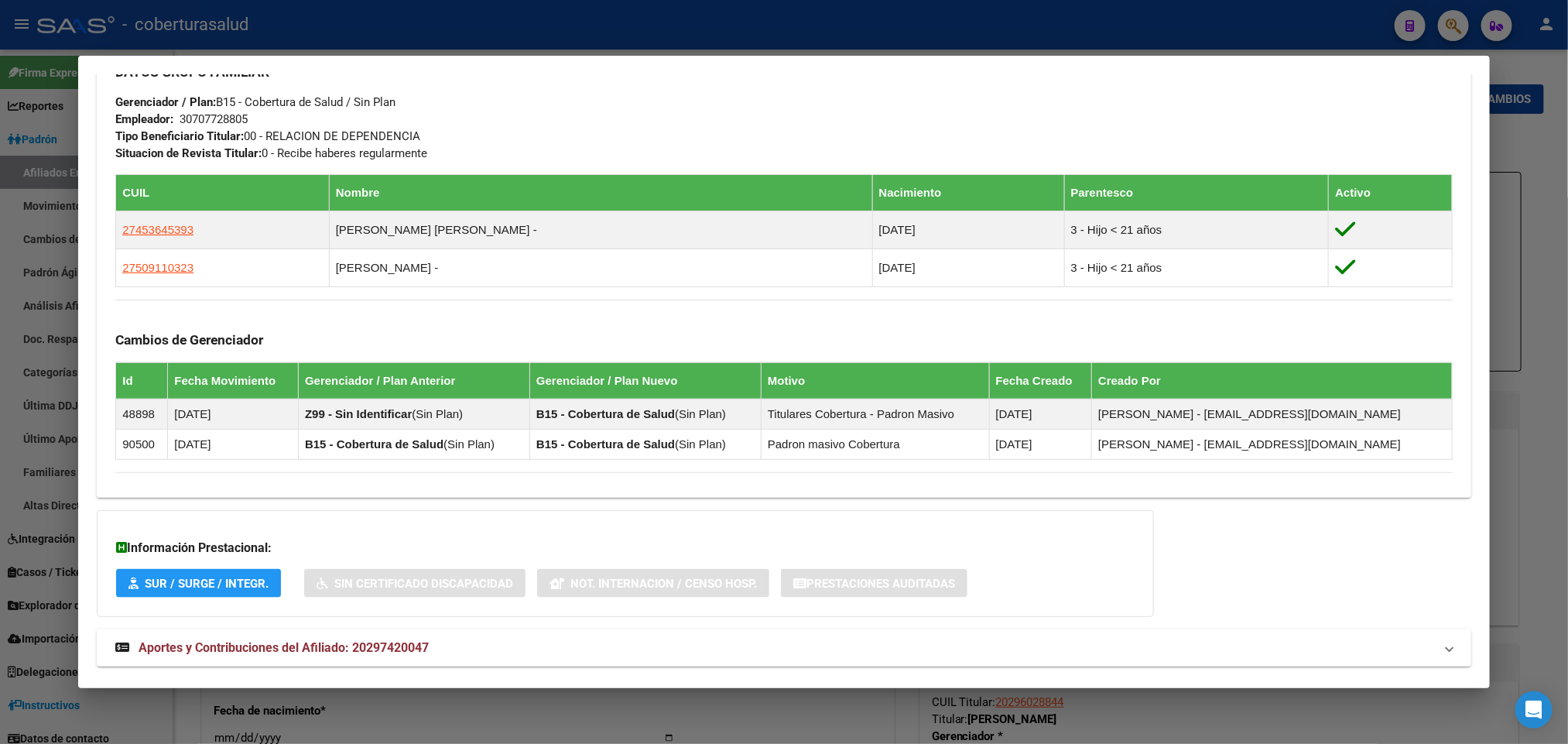
scroll to position [803, 0]
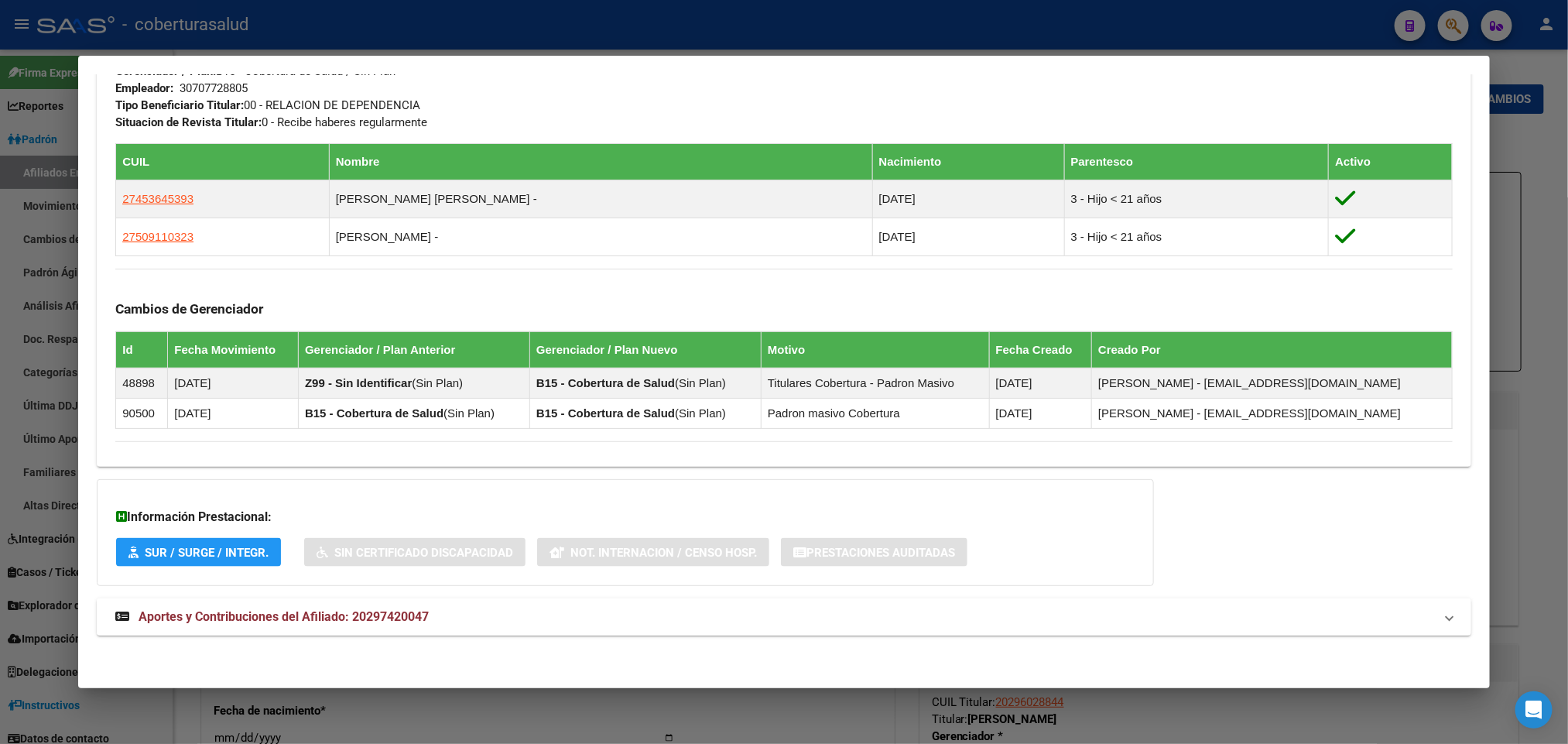
click at [203, 621] on span "Aportes y Contribuciones del Afiliado: 20297420047" at bounding box center [283, 616] width 290 height 14
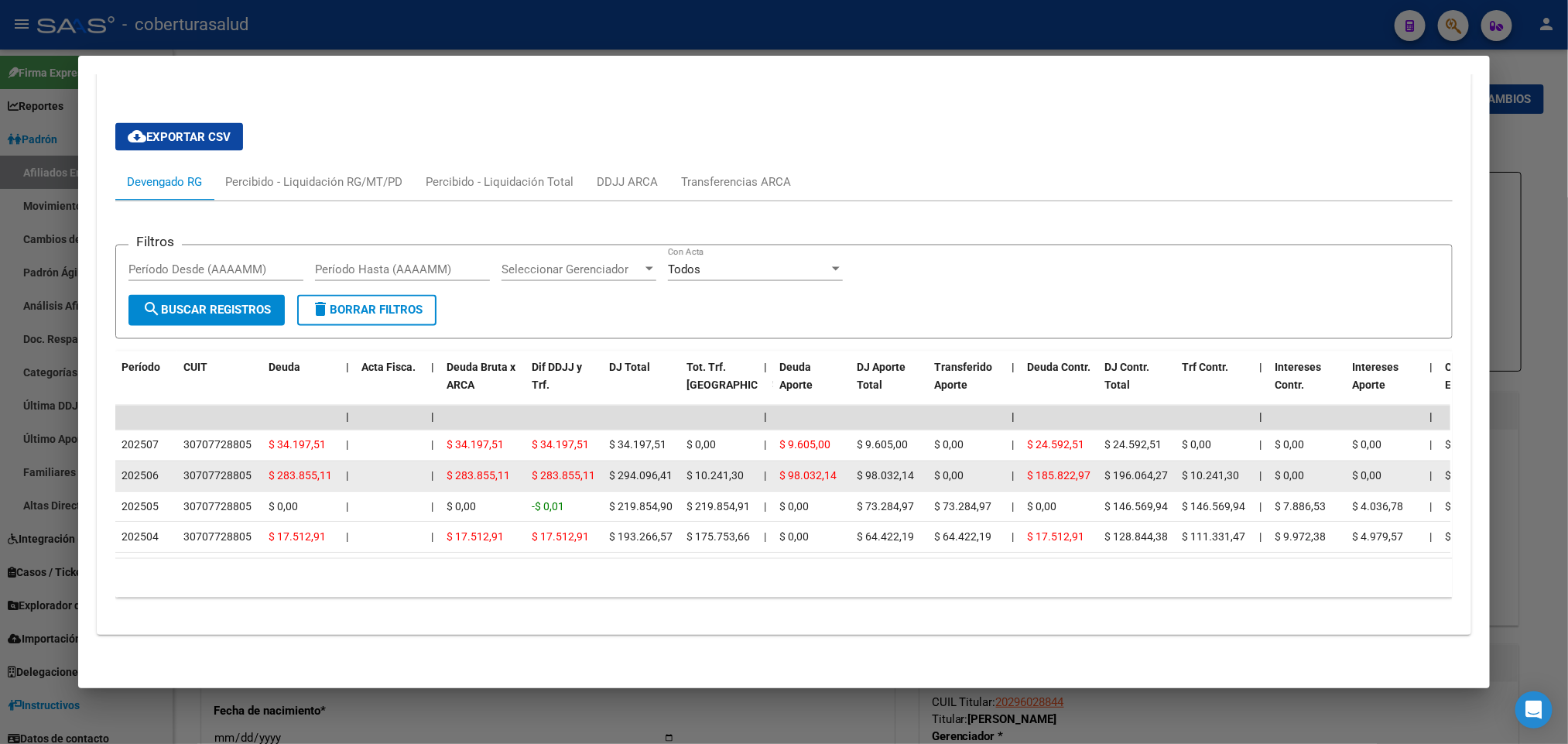
scroll to position [1384, 0]
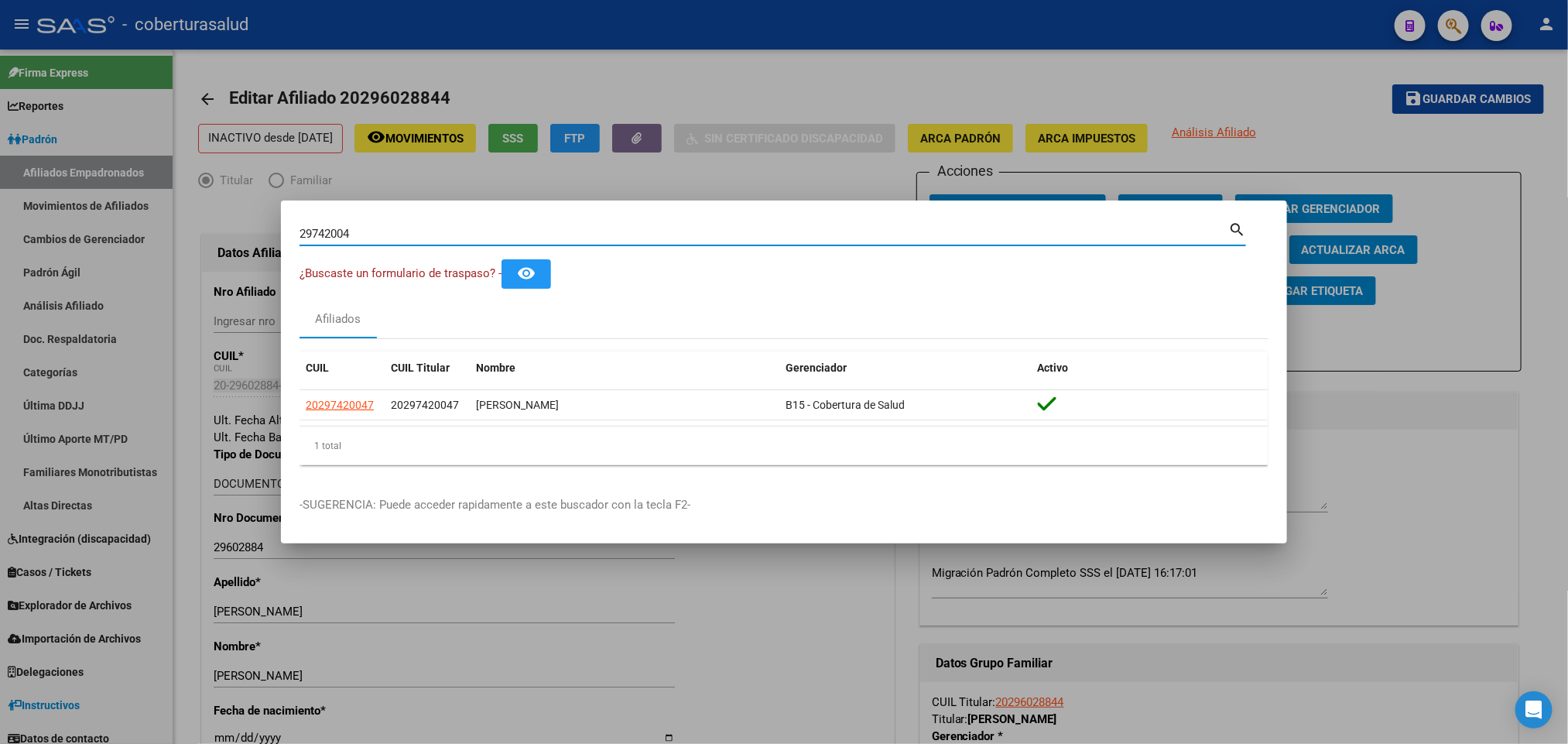
click at [670, 239] on input "29742004" at bounding box center [763, 234] width 929 height 14
paste input "61269"
type input "29761269"
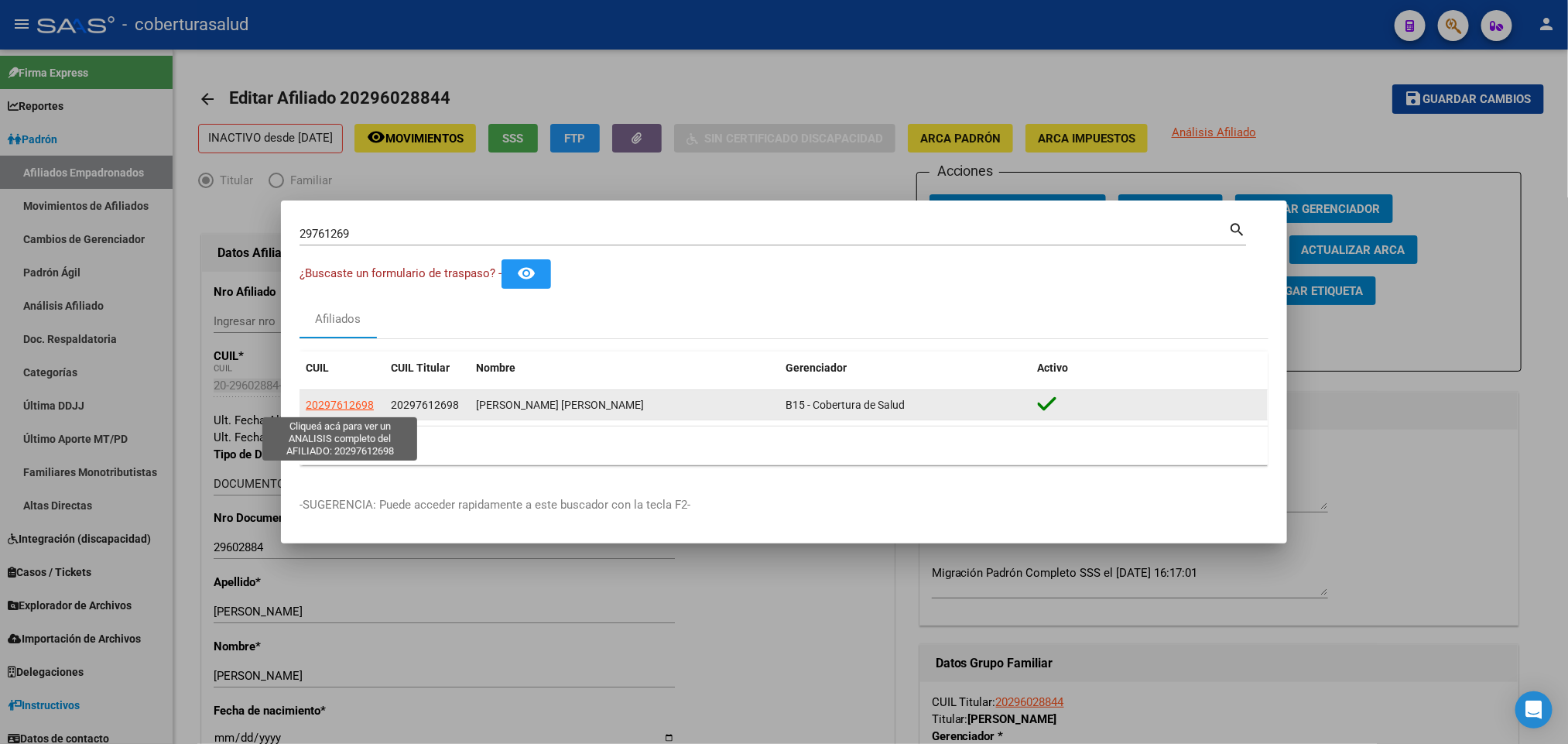
click at [355, 405] on span "20297612698" at bounding box center [339, 405] width 68 height 13
type textarea "20297612698"
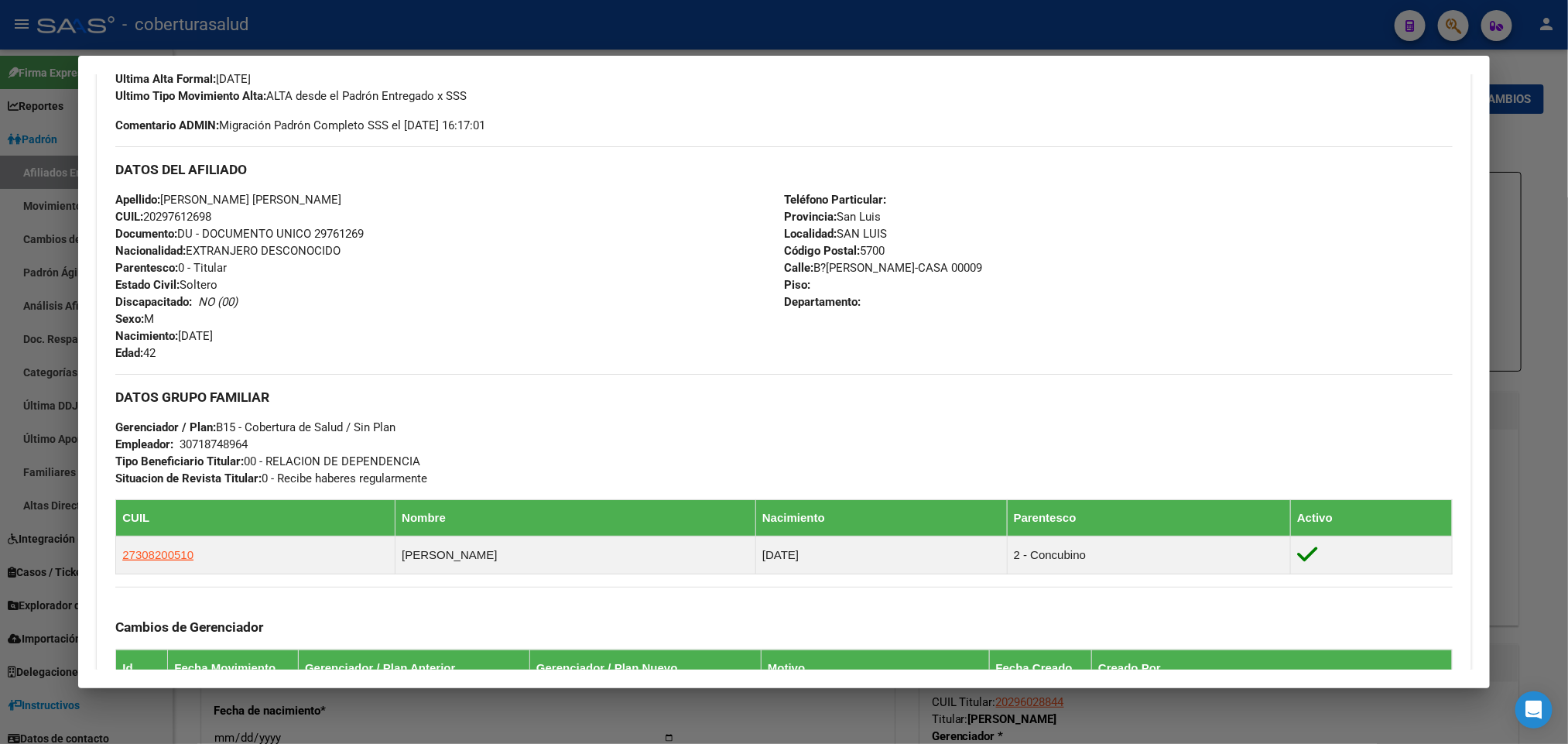
scroll to position [299, 0]
